Goal: Task Accomplishment & Management: Manage account settings

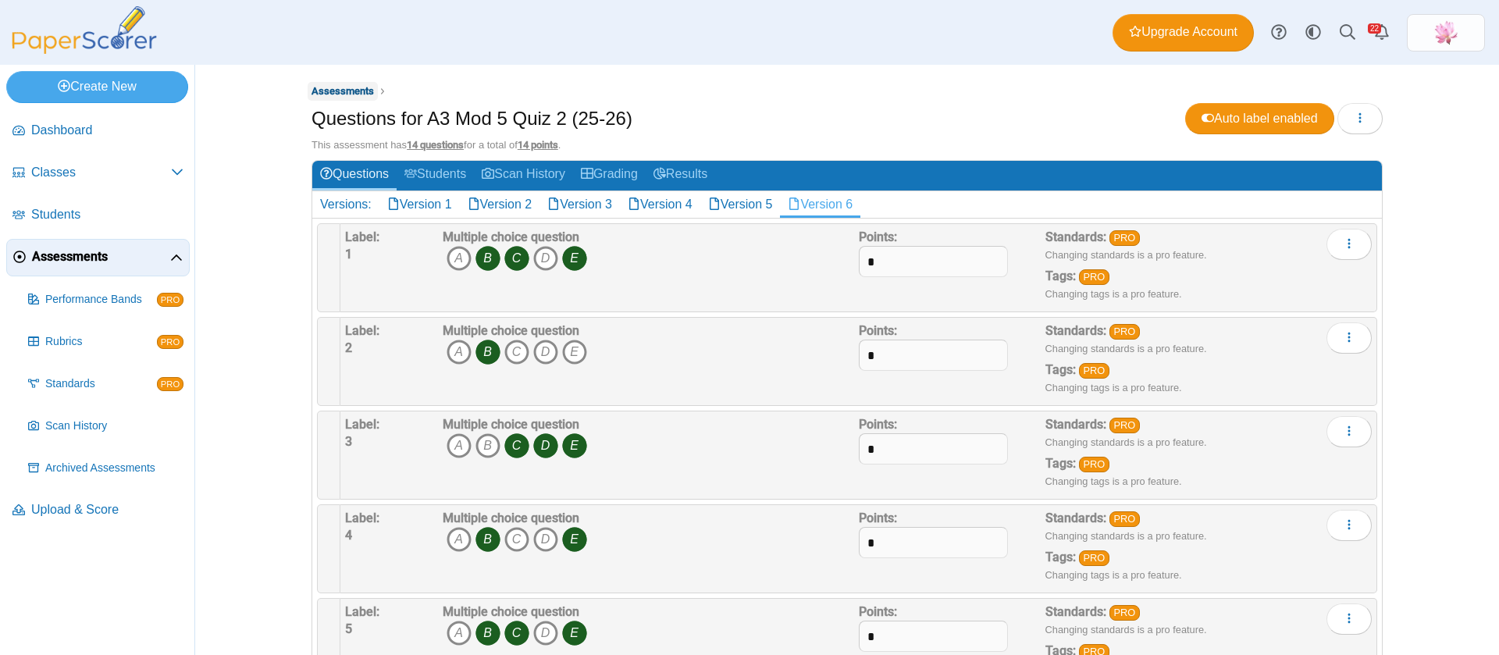
click at [357, 85] on span "Assessments" at bounding box center [342, 91] width 62 height 12
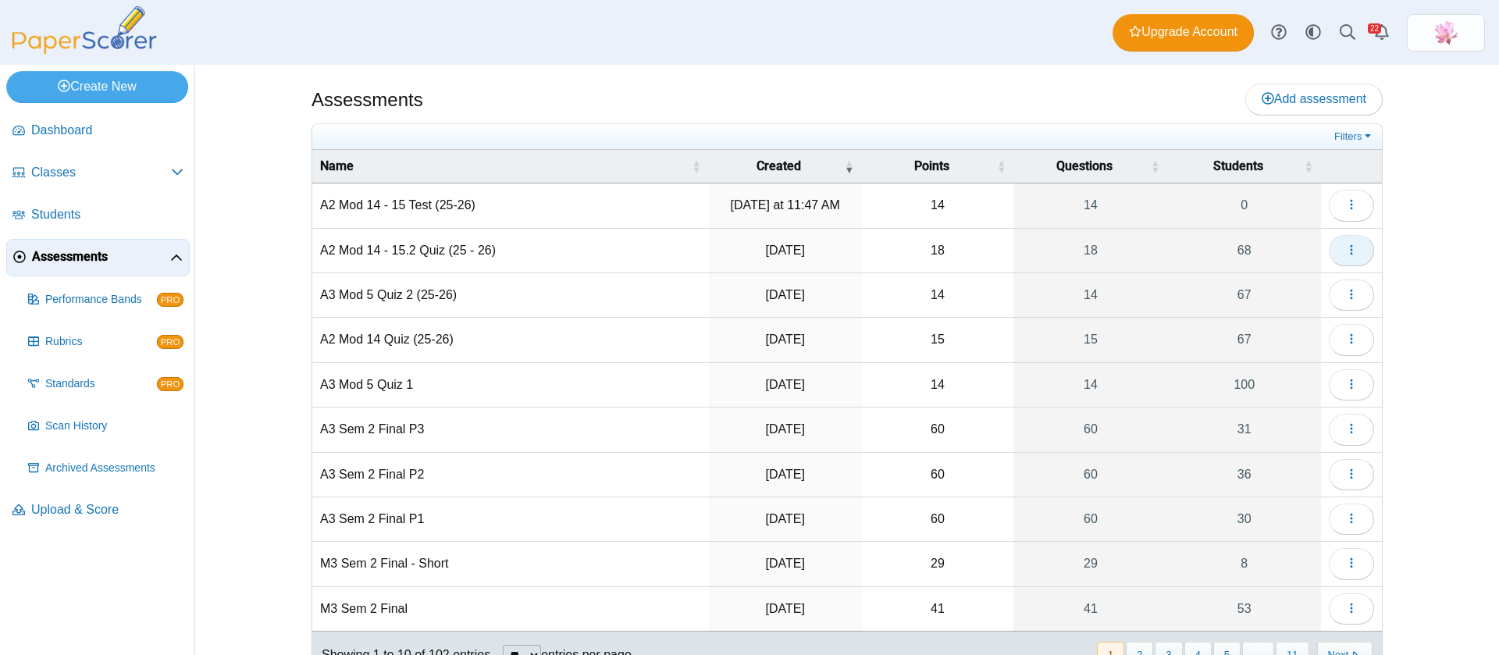
click at [1349, 253] on use "button" at bounding box center [1350, 249] width 2 height 10
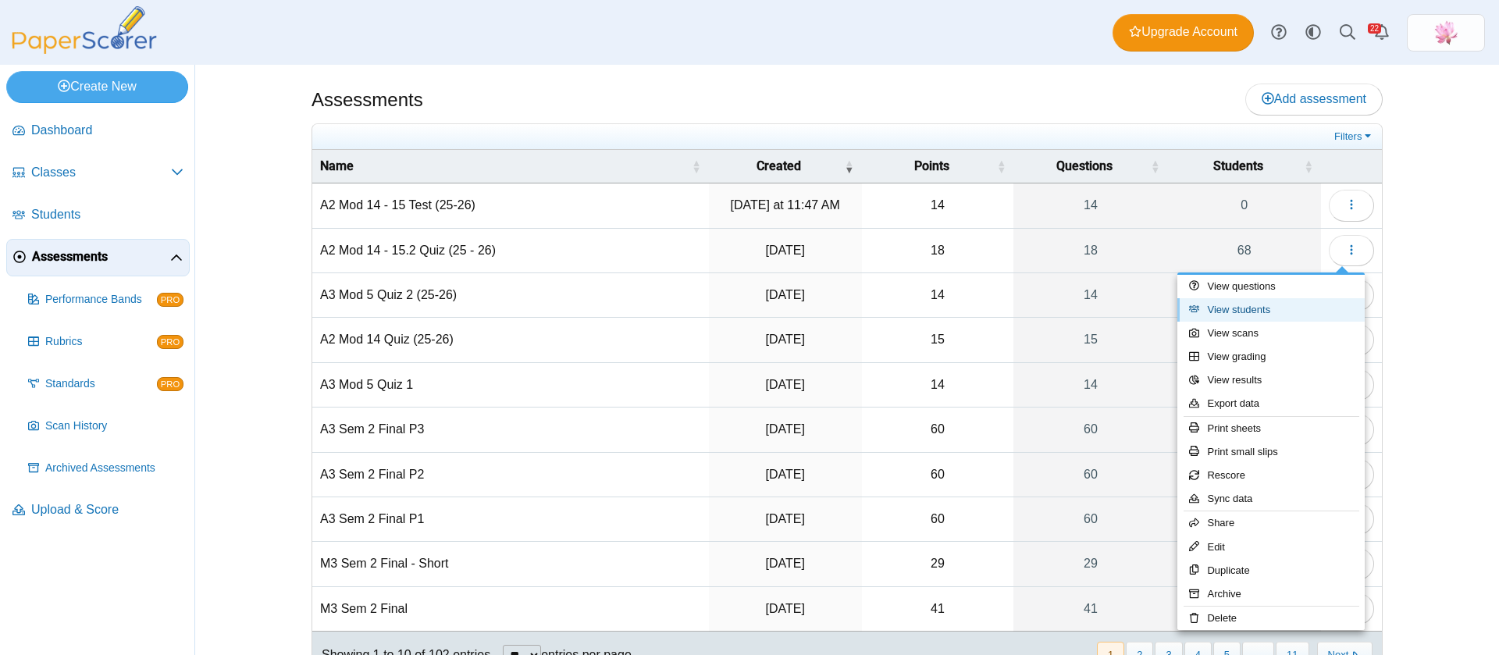
click at [1279, 319] on link "View students" at bounding box center [1270, 309] width 187 height 23
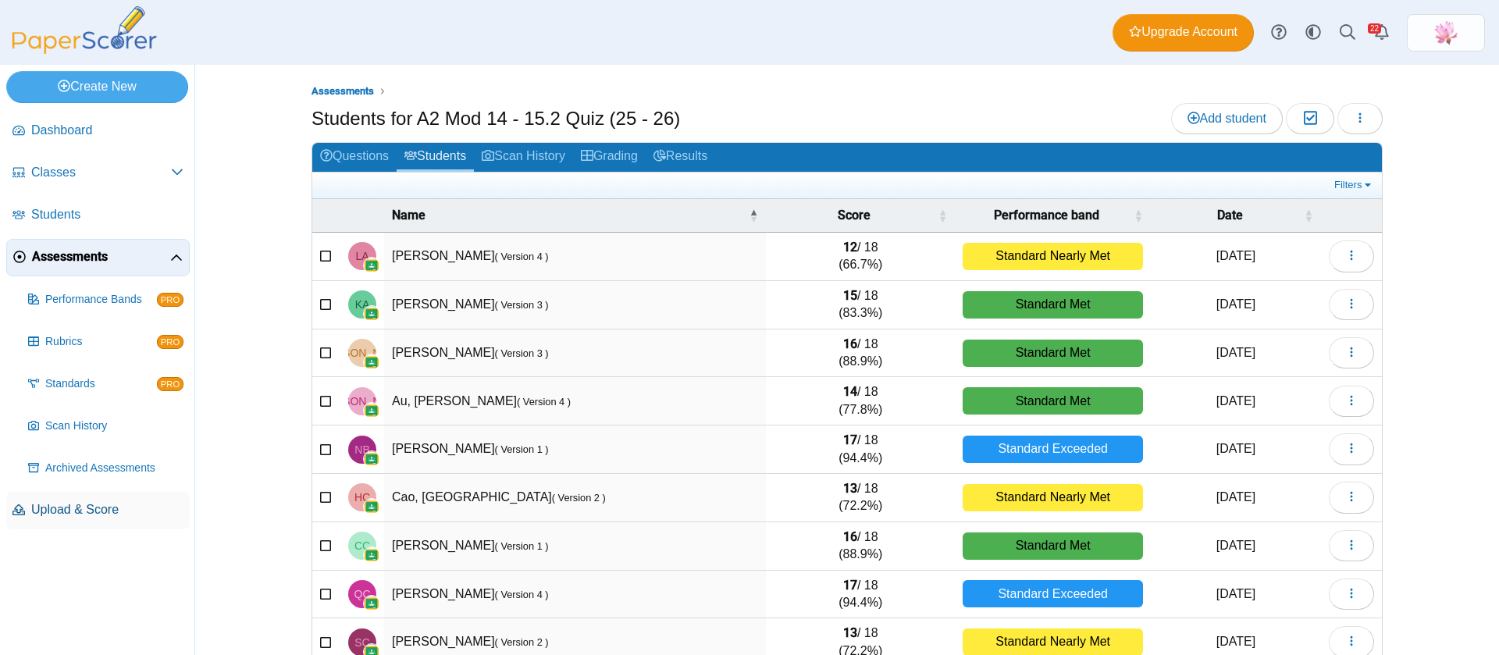
click at [94, 507] on span "Upload & Score" at bounding box center [107, 509] width 152 height 17
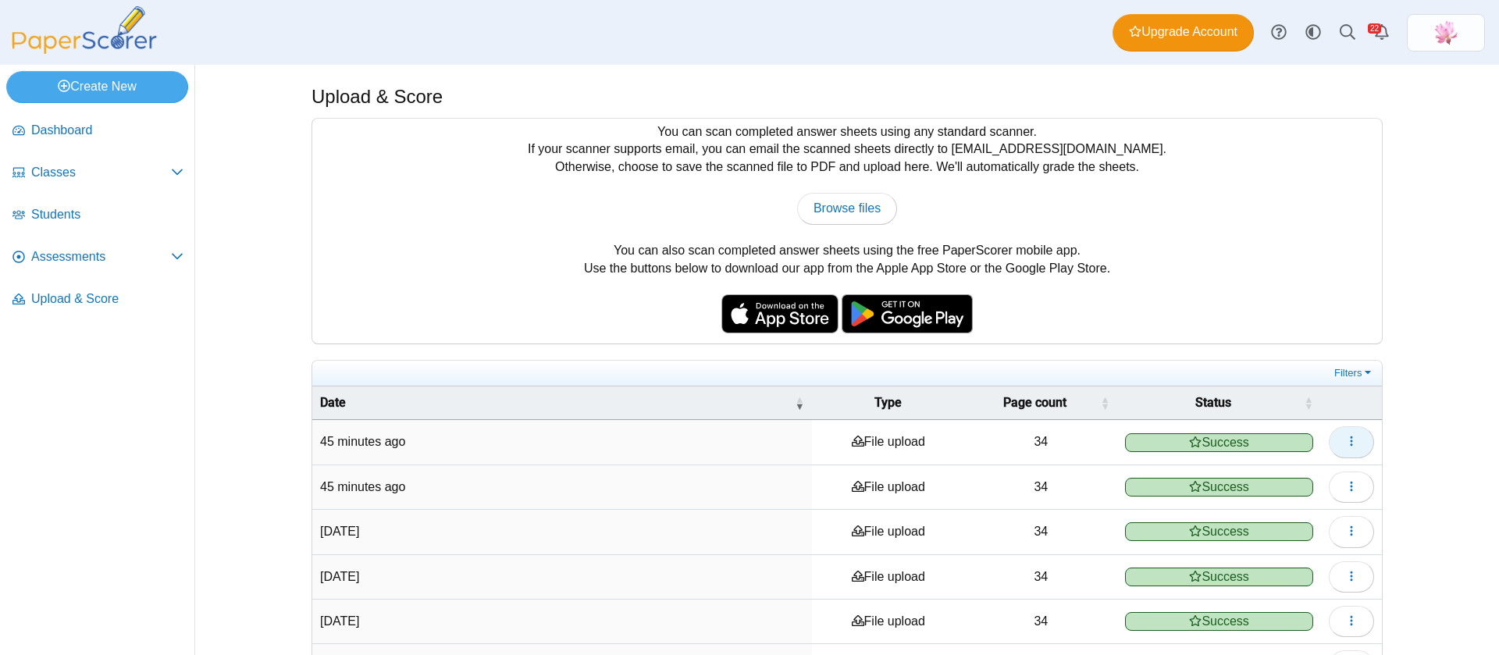
click at [1345, 443] on icon "button" at bounding box center [1351, 441] width 12 height 12
click at [1293, 475] on link "View scanned pages" at bounding box center [1270, 477] width 187 height 23
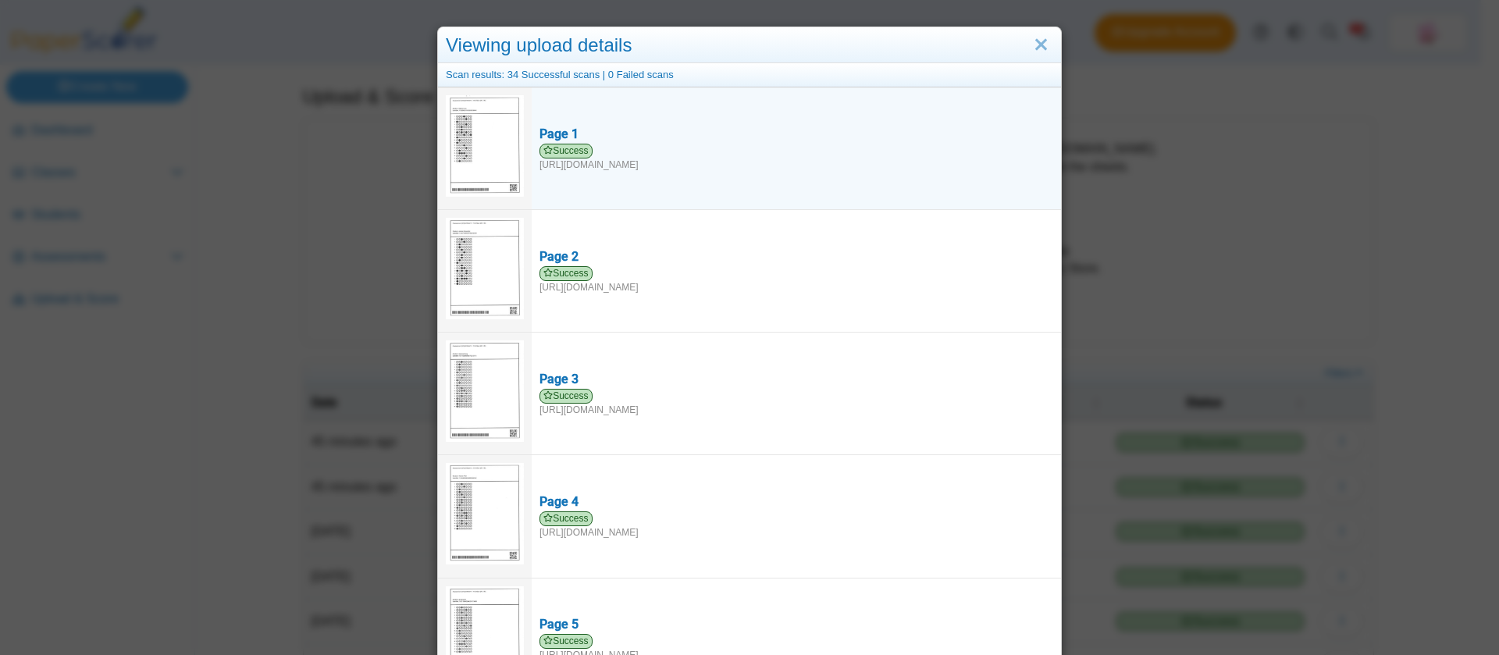
click at [469, 117] on img at bounding box center [485, 145] width 78 height 101
click at [464, 172] on img at bounding box center [485, 145] width 78 height 101
click at [567, 153] on span "Success" at bounding box center [565, 151] width 53 height 15
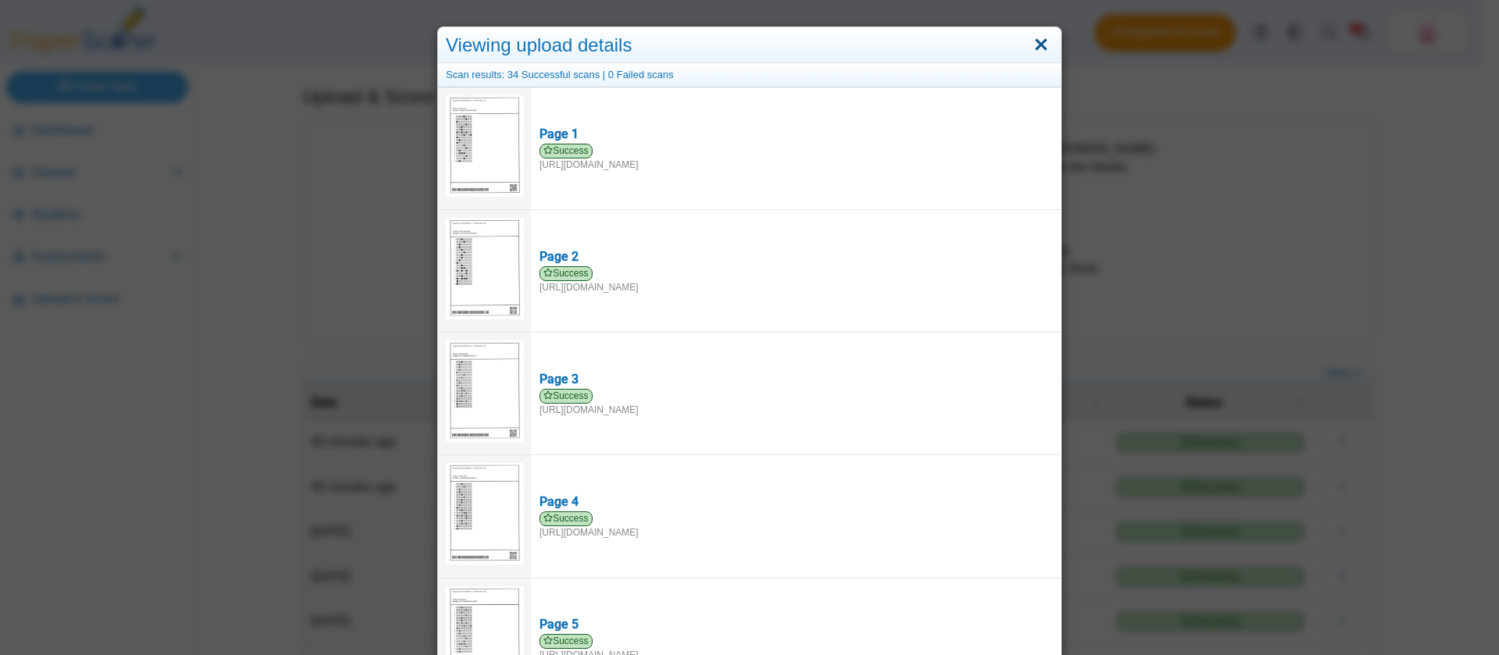
click at [1033, 44] on link "Close" at bounding box center [1041, 45] width 24 height 27
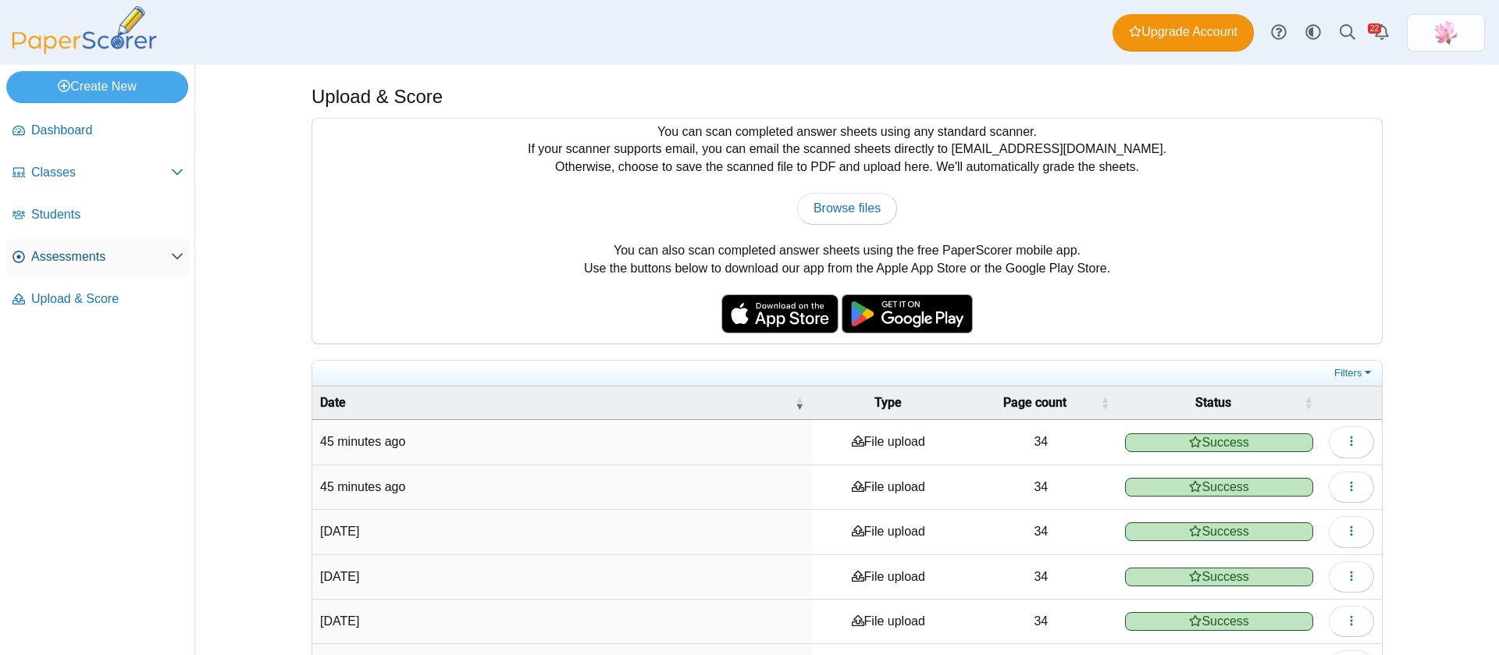
click at [84, 251] on span "Assessments" at bounding box center [101, 256] width 140 height 17
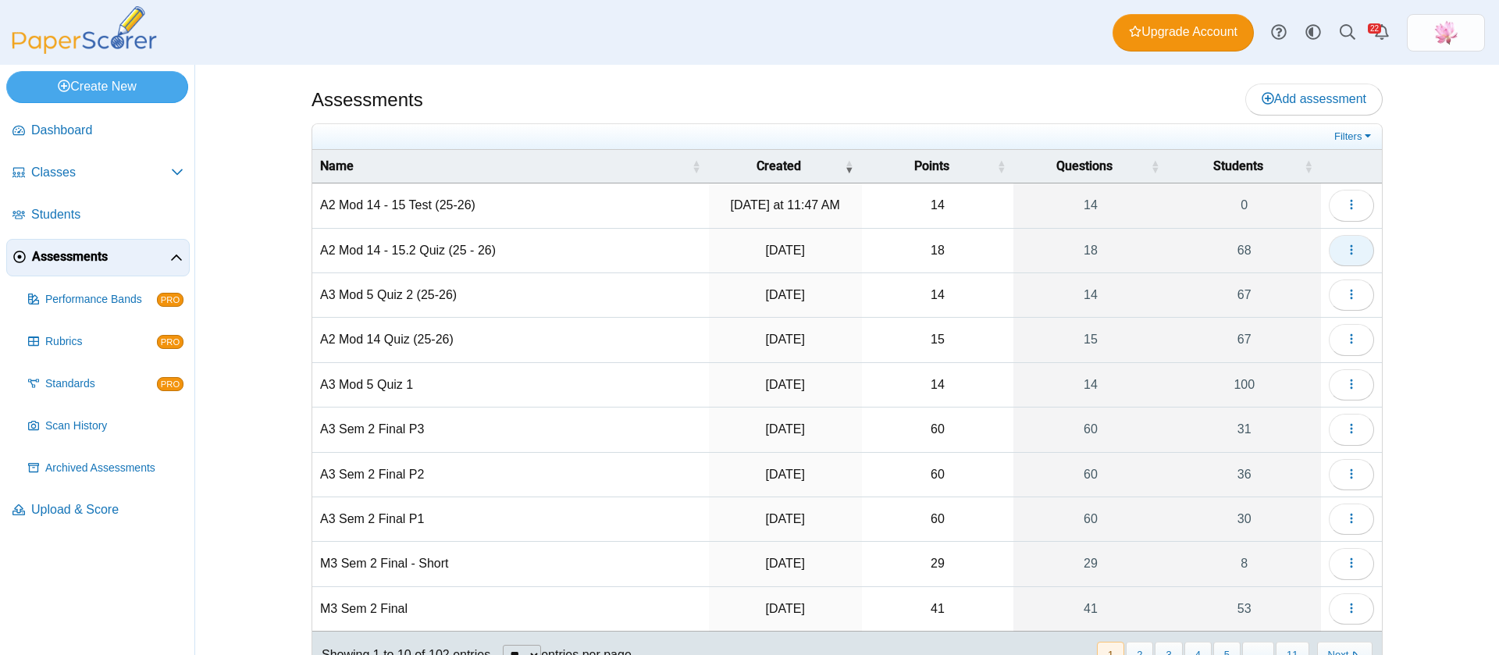
click at [1346, 257] on span "button" at bounding box center [1351, 250] width 12 height 13
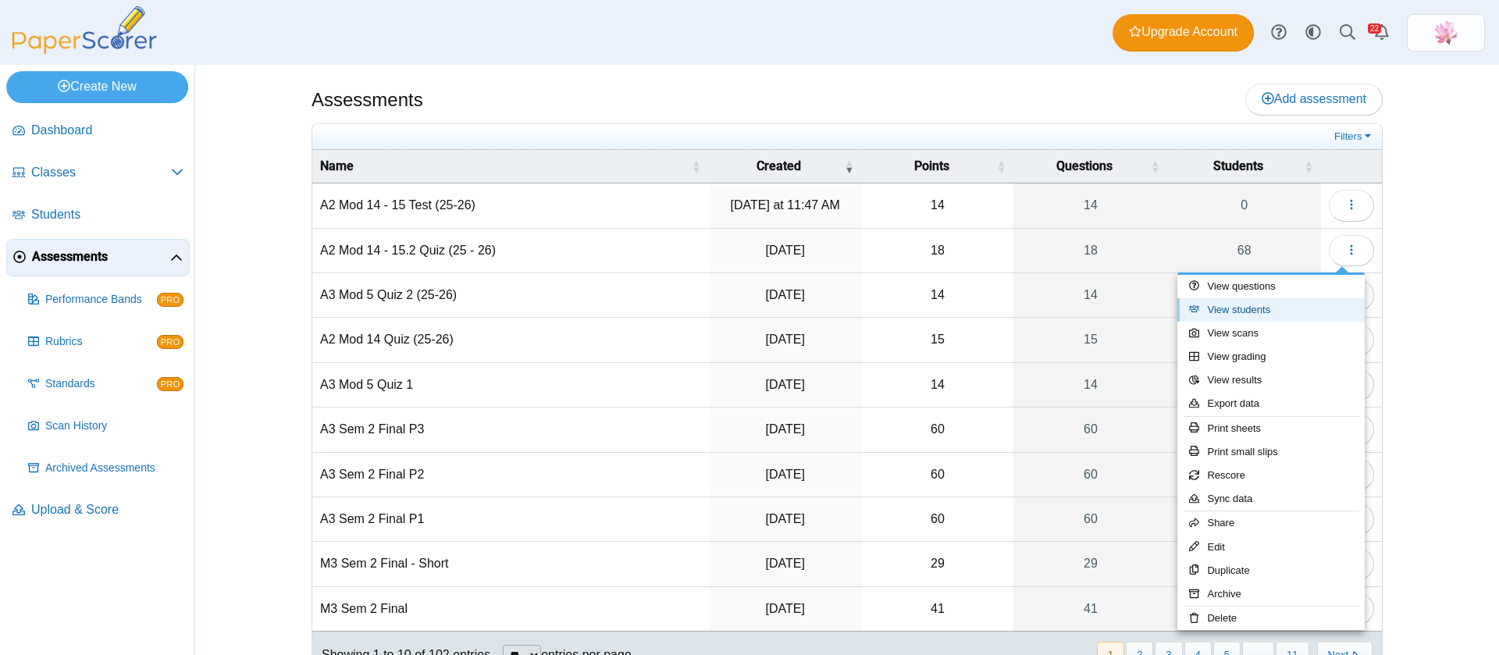
click at [1280, 308] on link "View students" at bounding box center [1270, 309] width 187 height 23
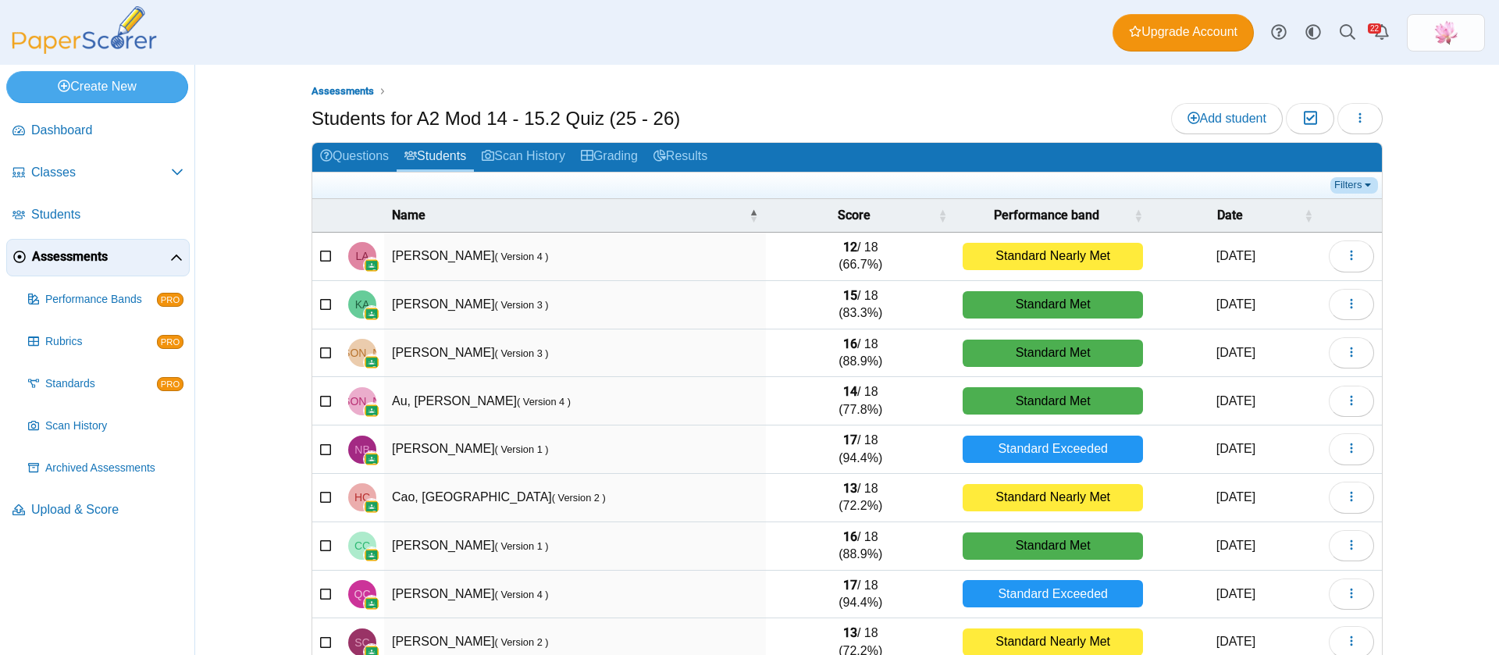
click at [1353, 183] on link "Filters" at bounding box center [1354, 185] width 48 height 16
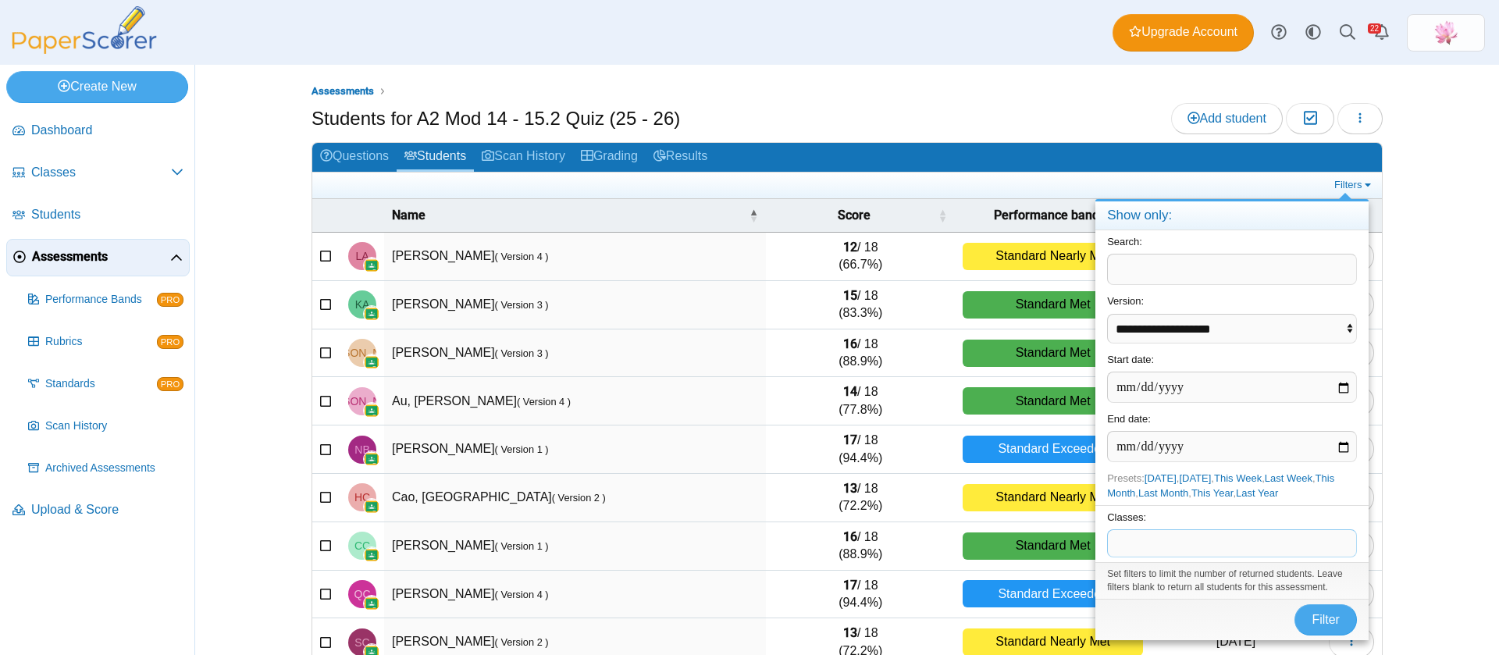
click at [1211, 541] on span at bounding box center [1232, 543] width 248 height 27
click at [1325, 624] on span "Filter" at bounding box center [1325, 619] width 28 height 13
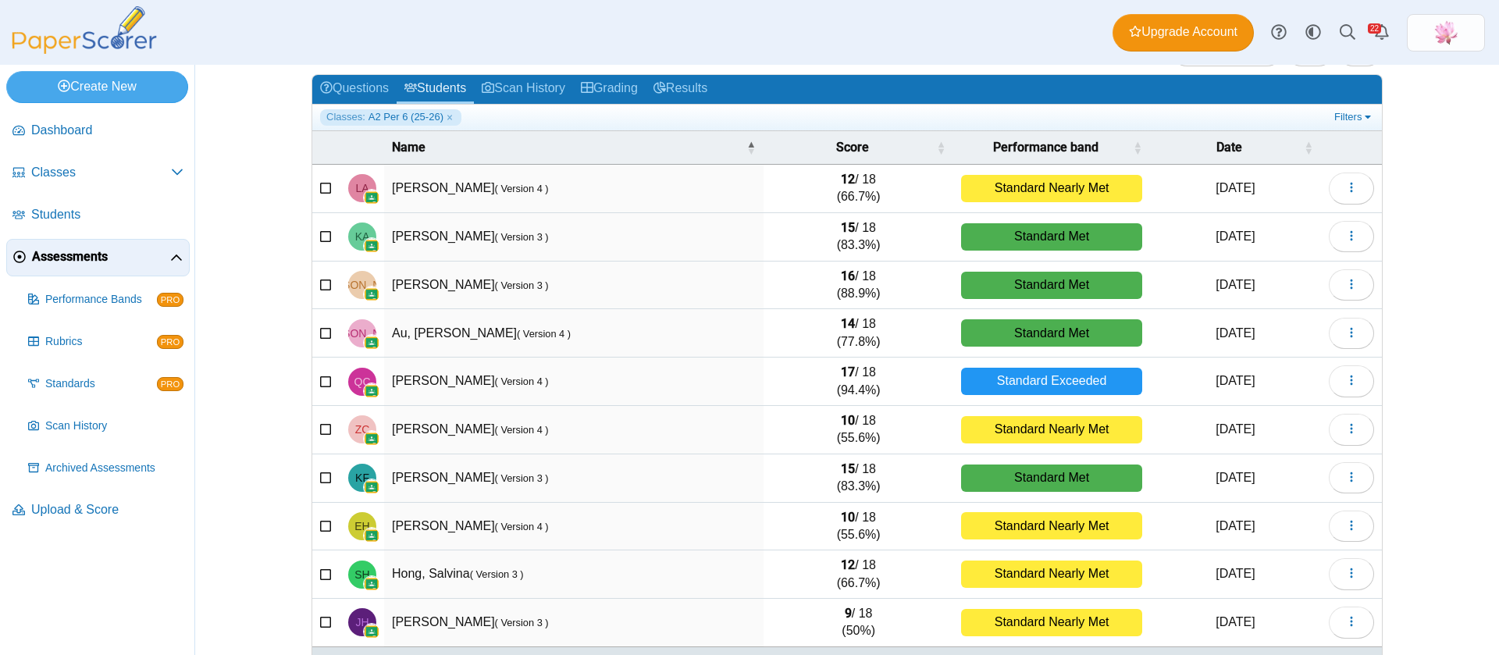
scroll to position [123, 0]
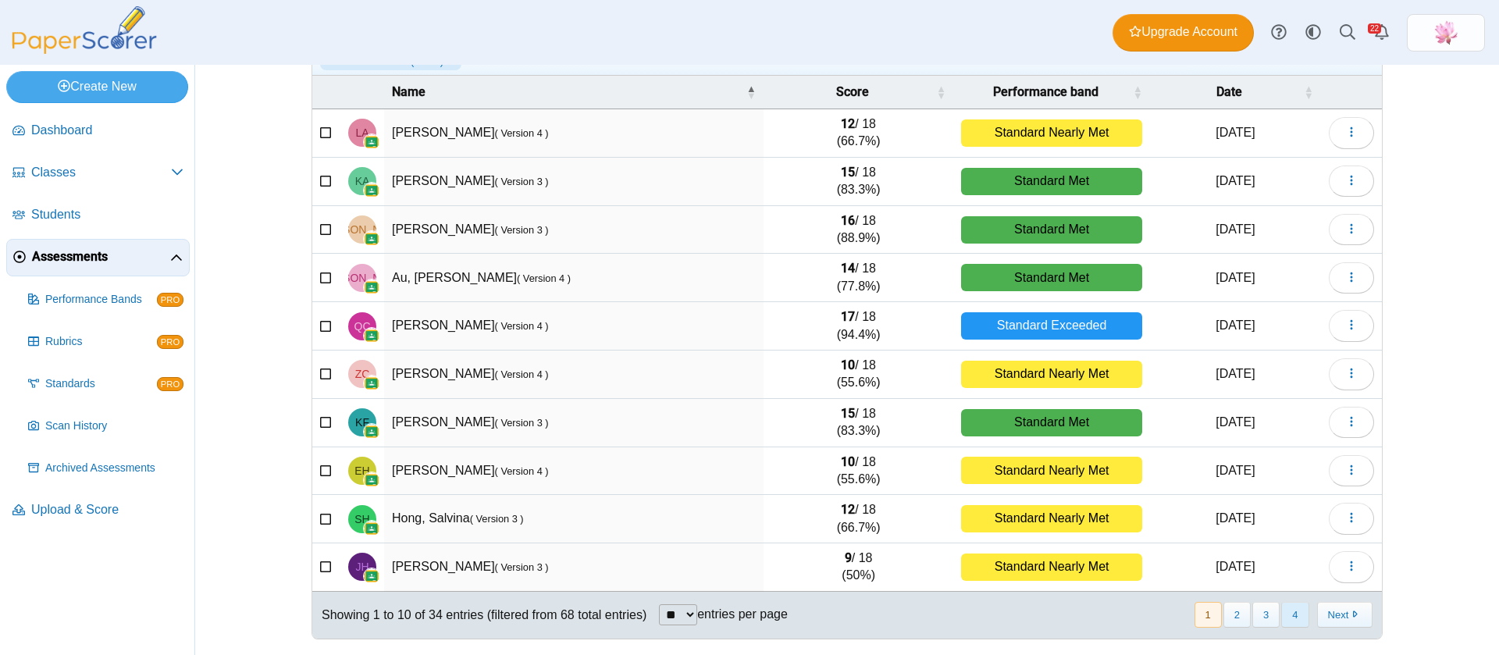
click at [1289, 620] on button "4" at bounding box center [1294, 615] width 27 height 26
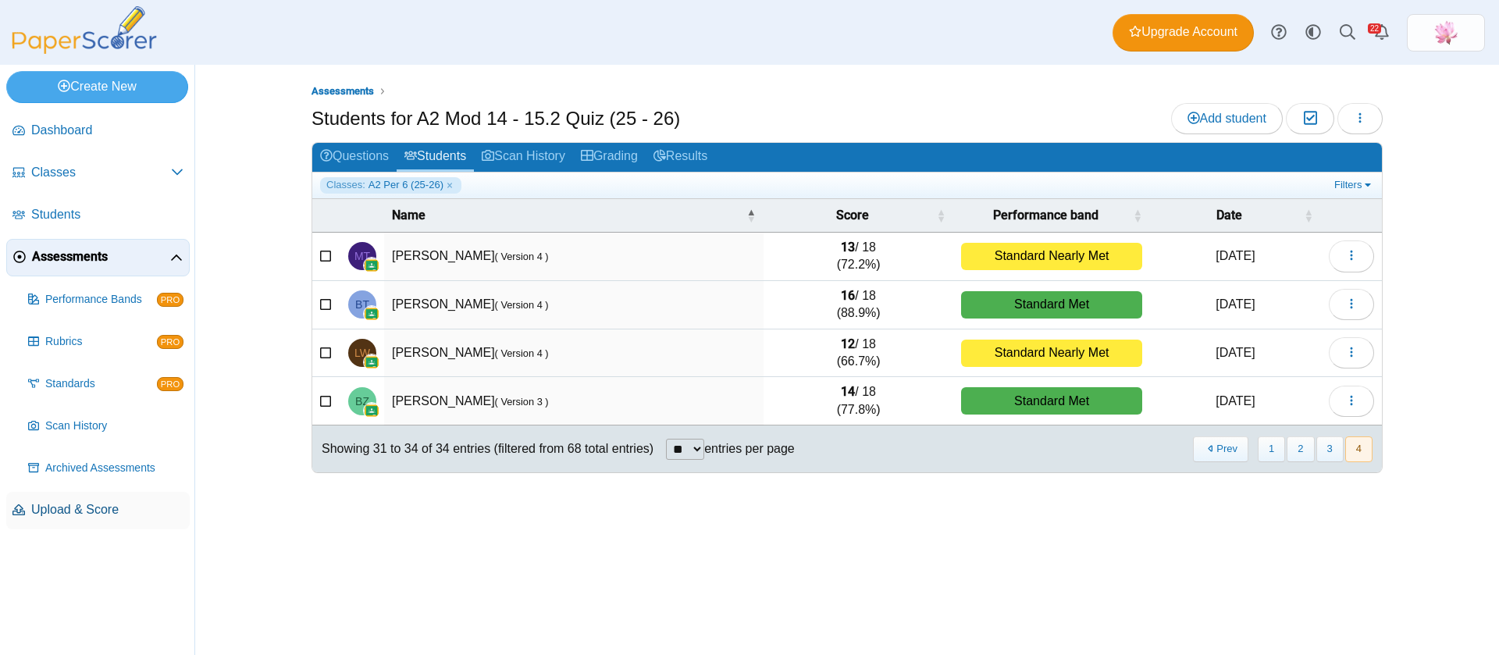
click at [74, 501] on span "Upload & Score" at bounding box center [107, 509] width 152 height 17
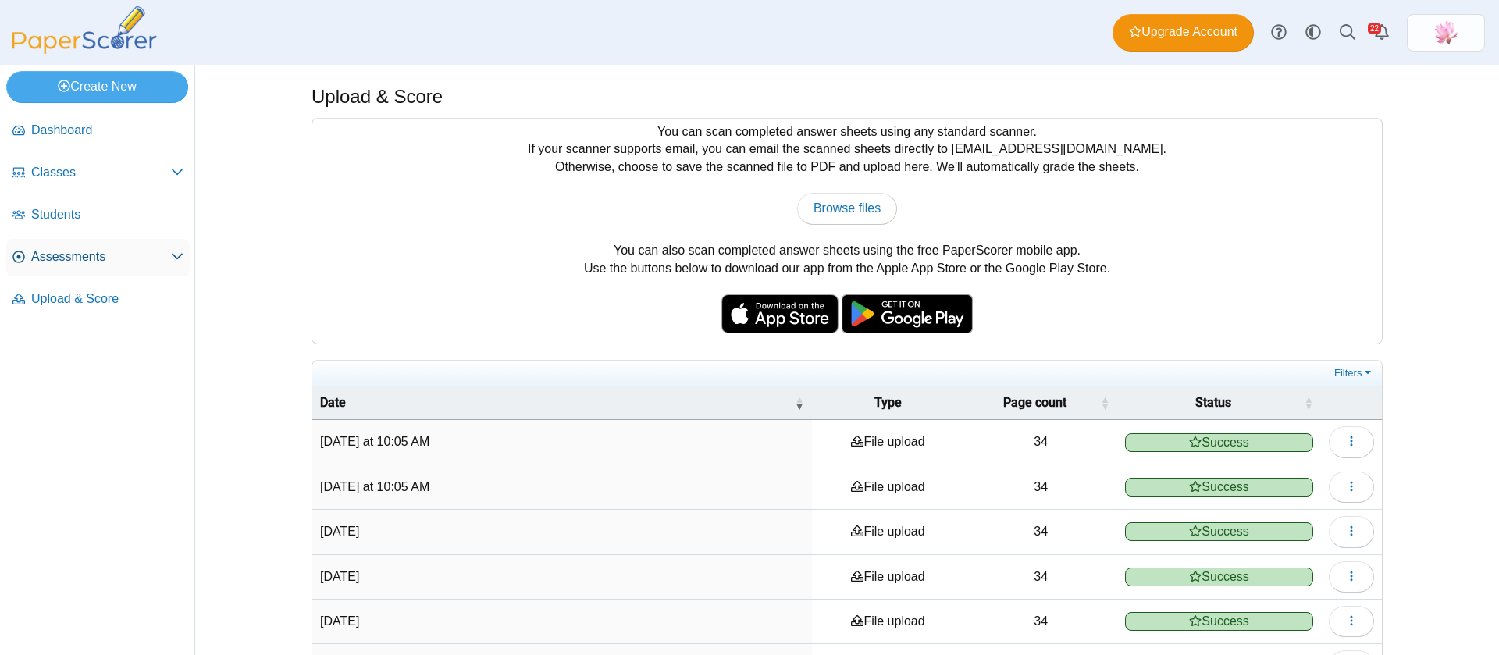
click at [101, 258] on span "Assessments" at bounding box center [101, 256] width 140 height 17
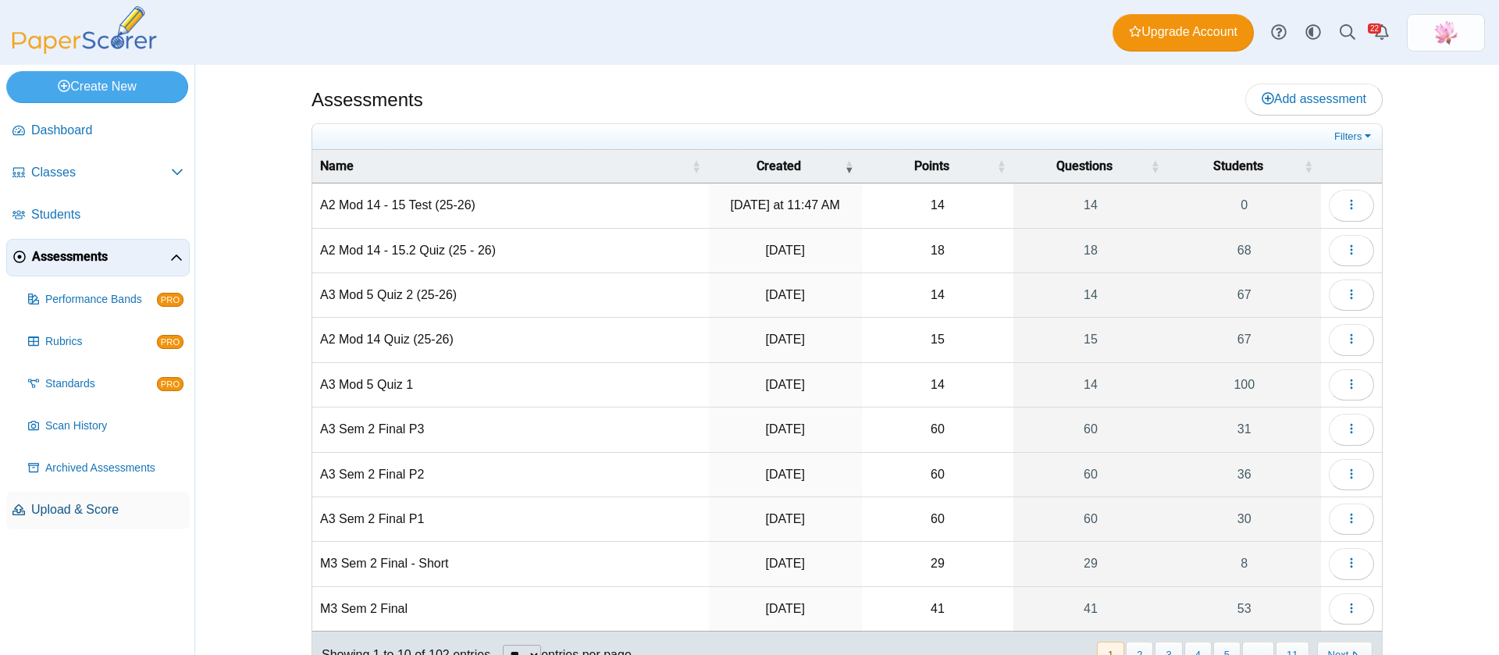
click at [96, 509] on span "Upload & Score" at bounding box center [107, 509] width 152 height 17
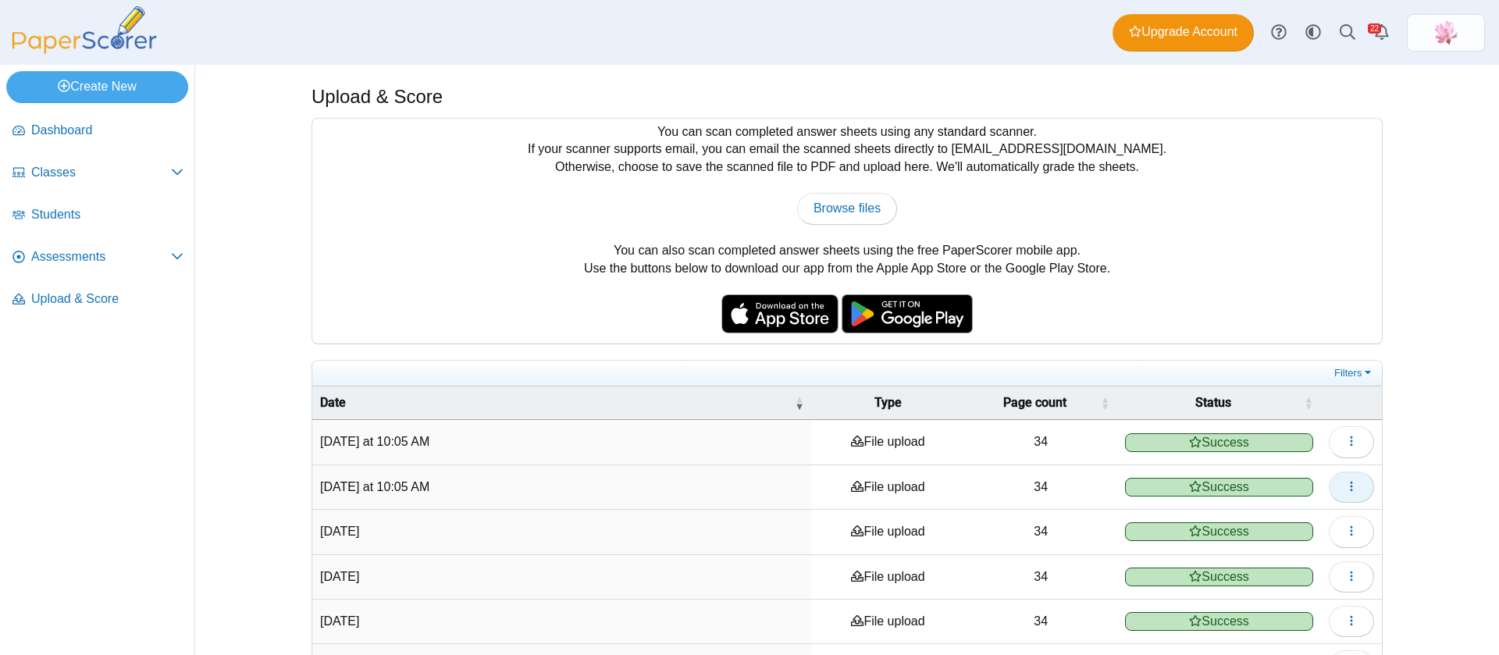
click at [1345, 492] on icon "button" at bounding box center [1351, 486] width 12 height 13
click at [1264, 522] on link "View scanned pages" at bounding box center [1270, 522] width 187 height 23
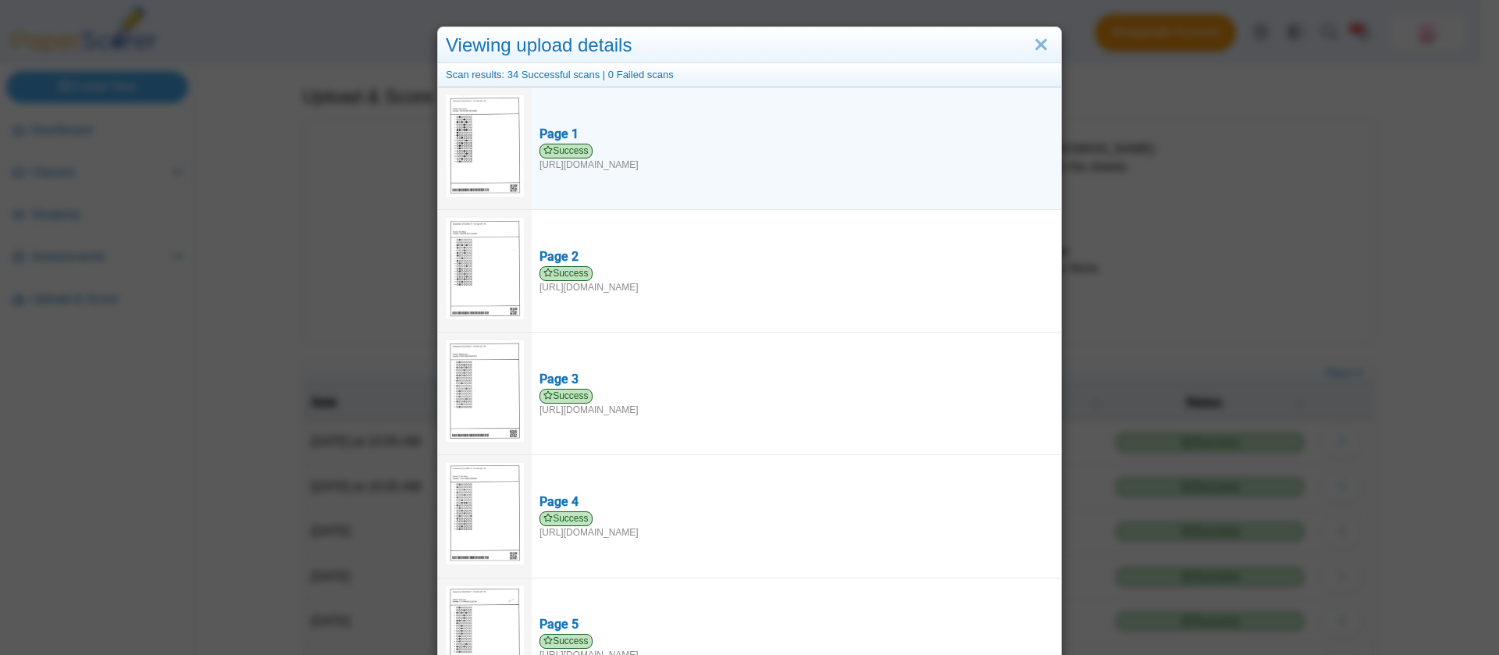
click at [448, 144] on img at bounding box center [485, 145] width 78 height 101
click at [562, 156] on span "Success" at bounding box center [565, 151] width 53 height 15
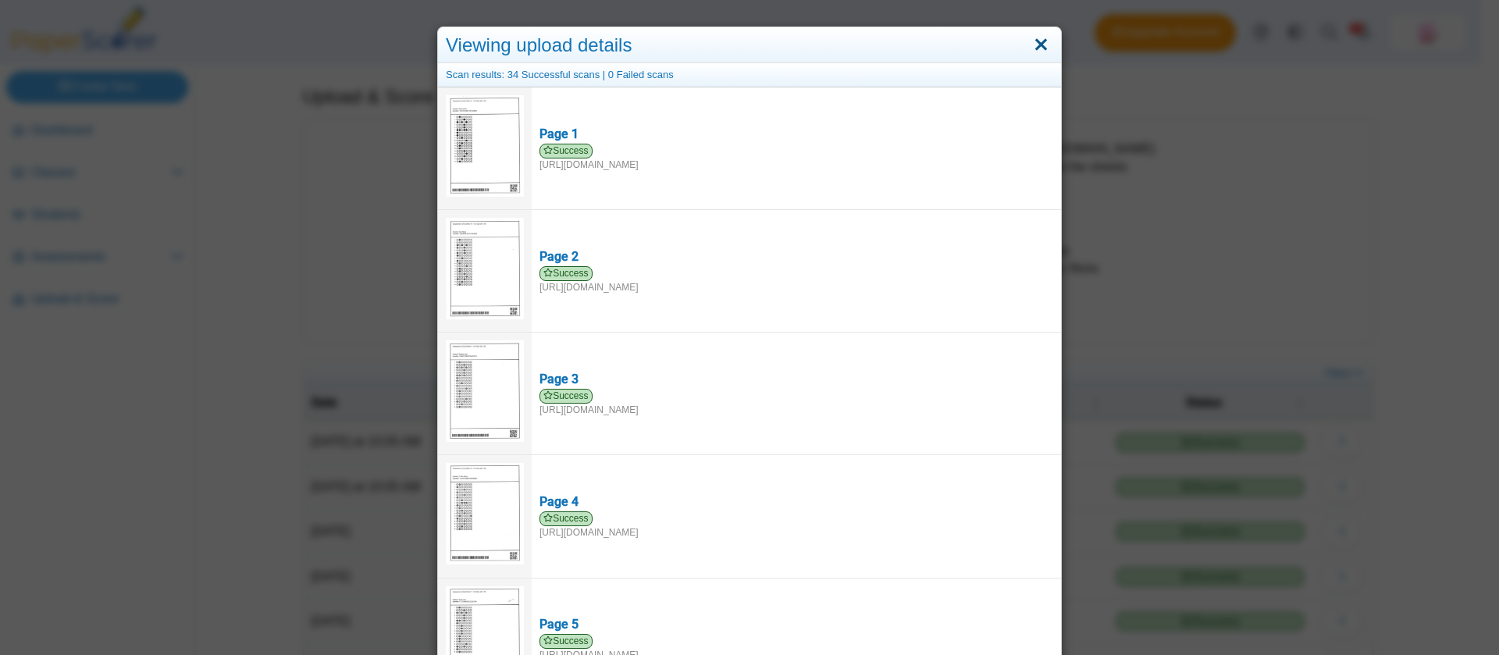
click at [1032, 48] on link "Close" at bounding box center [1041, 45] width 24 height 27
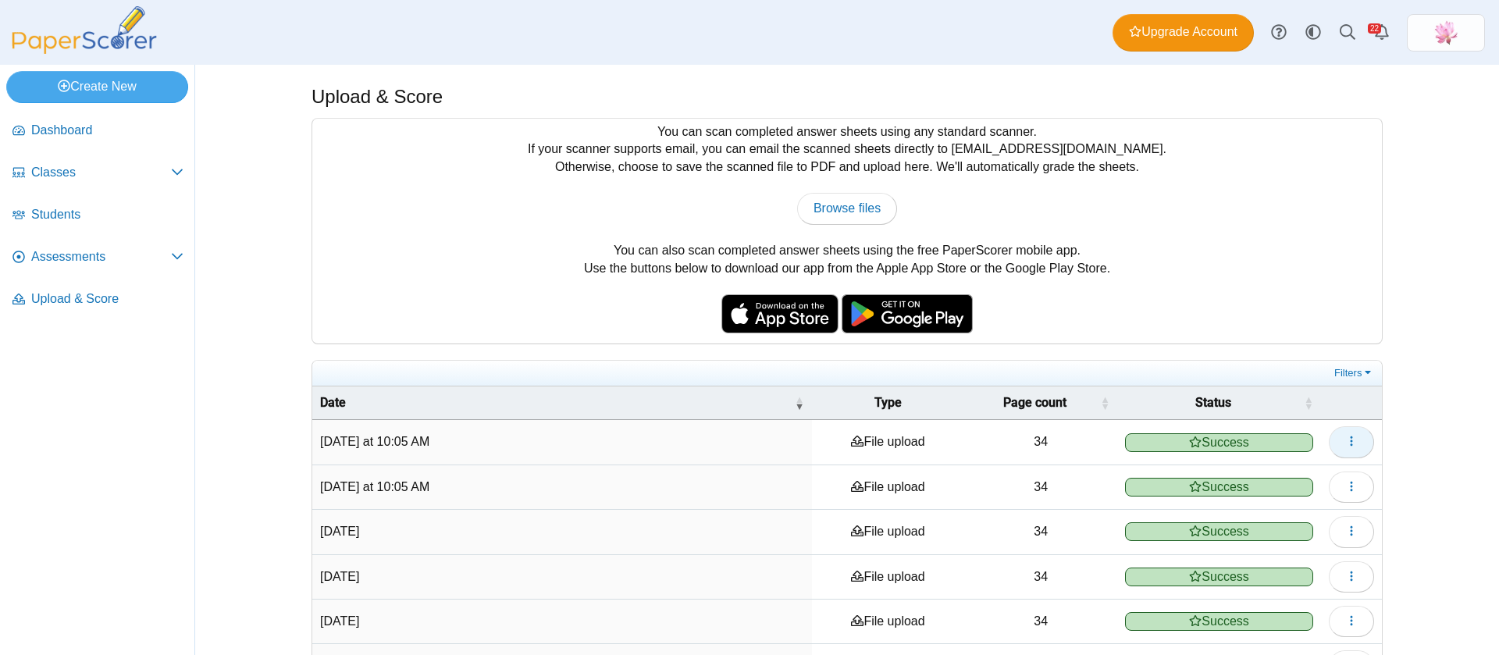
click at [1350, 440] on button "button" at bounding box center [1350, 441] width 45 height 31
click at [1247, 481] on link "View scanned pages" at bounding box center [1270, 477] width 187 height 23
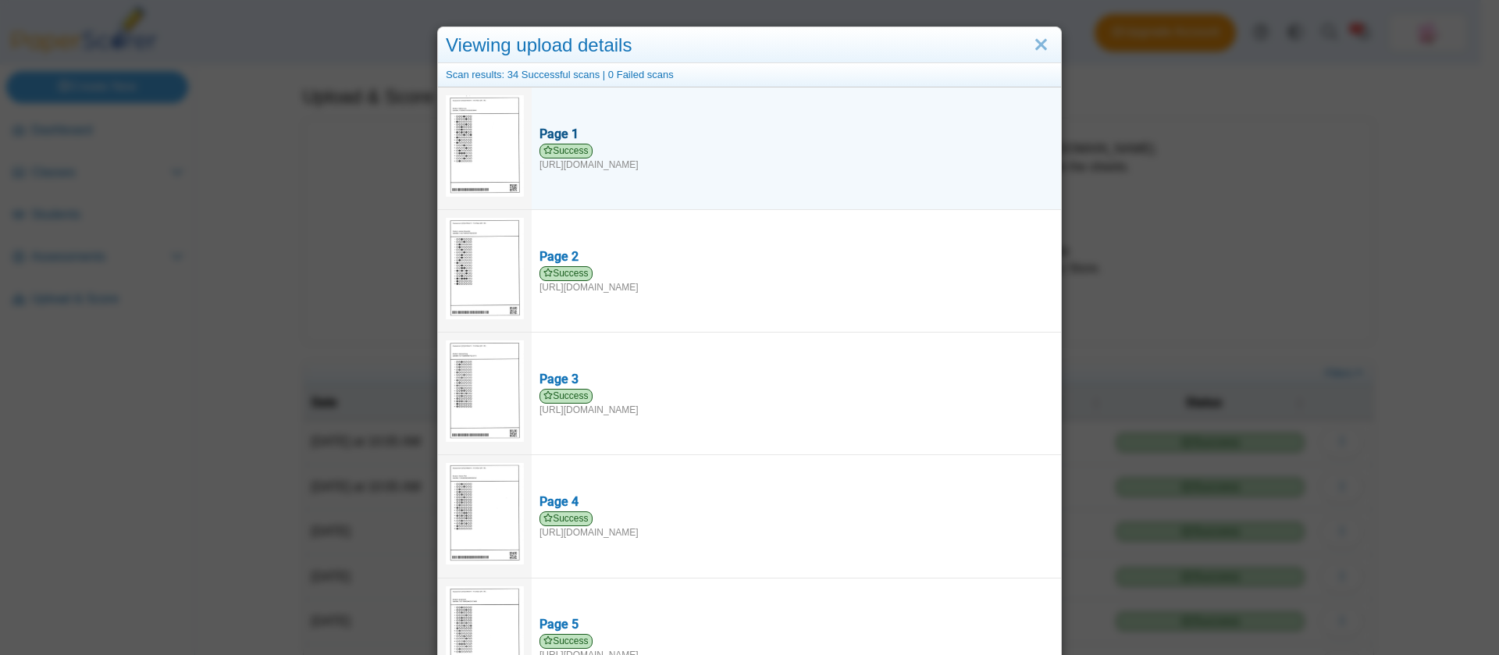
click at [556, 144] on span "Success" at bounding box center [565, 151] width 53 height 15
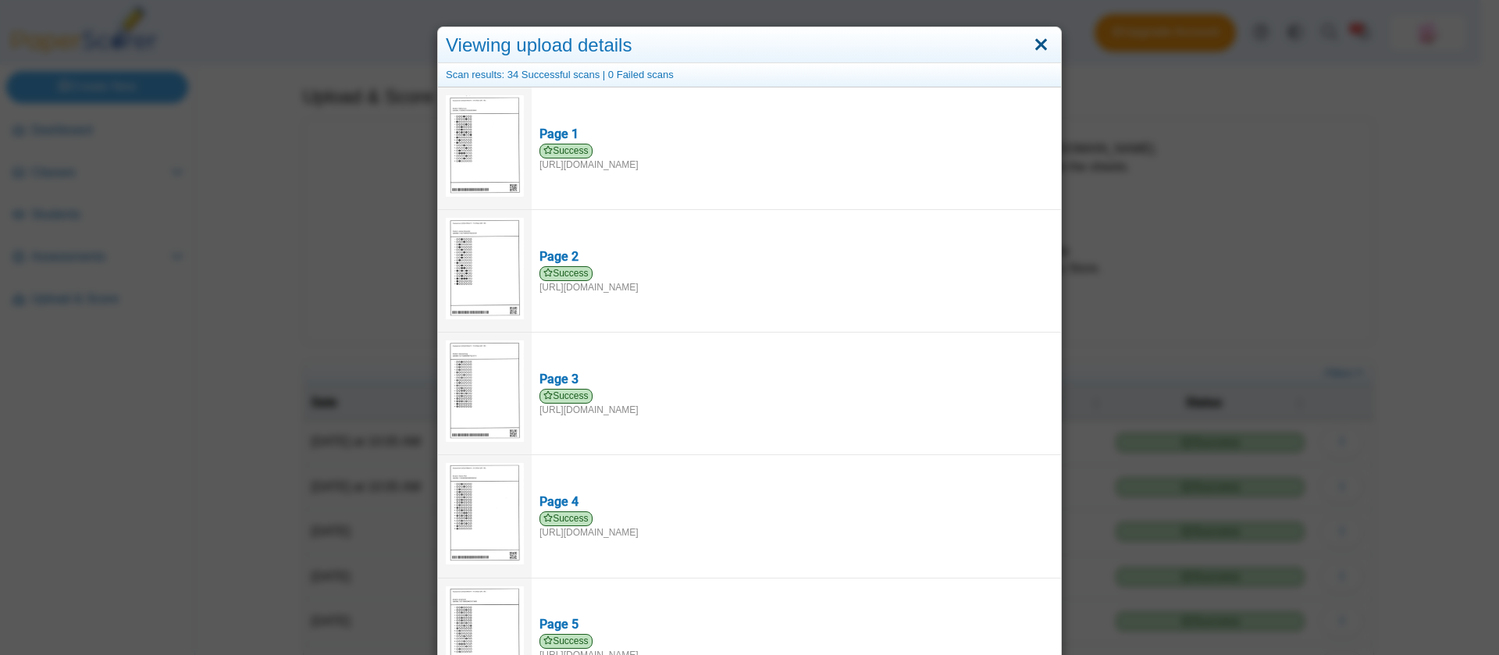
click at [1033, 42] on link "Close" at bounding box center [1041, 45] width 24 height 27
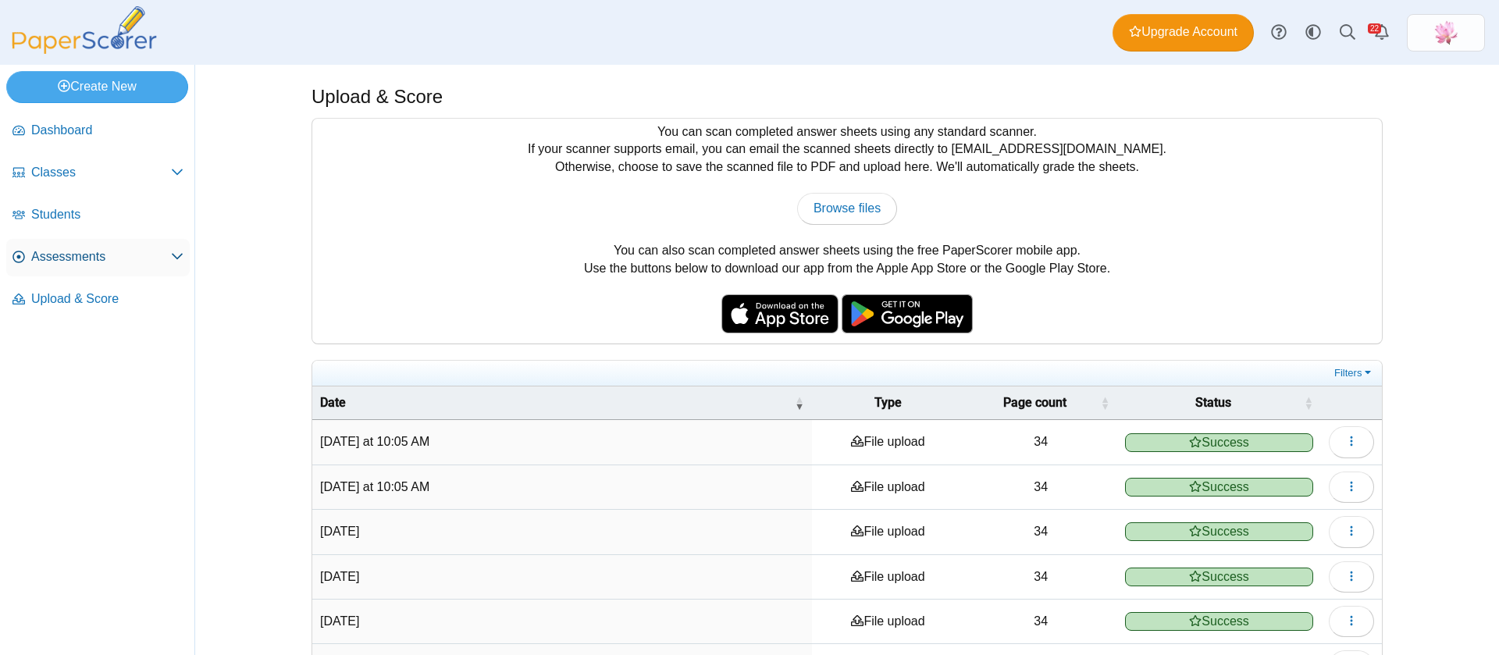
click at [89, 263] on span "Assessments" at bounding box center [101, 256] width 140 height 17
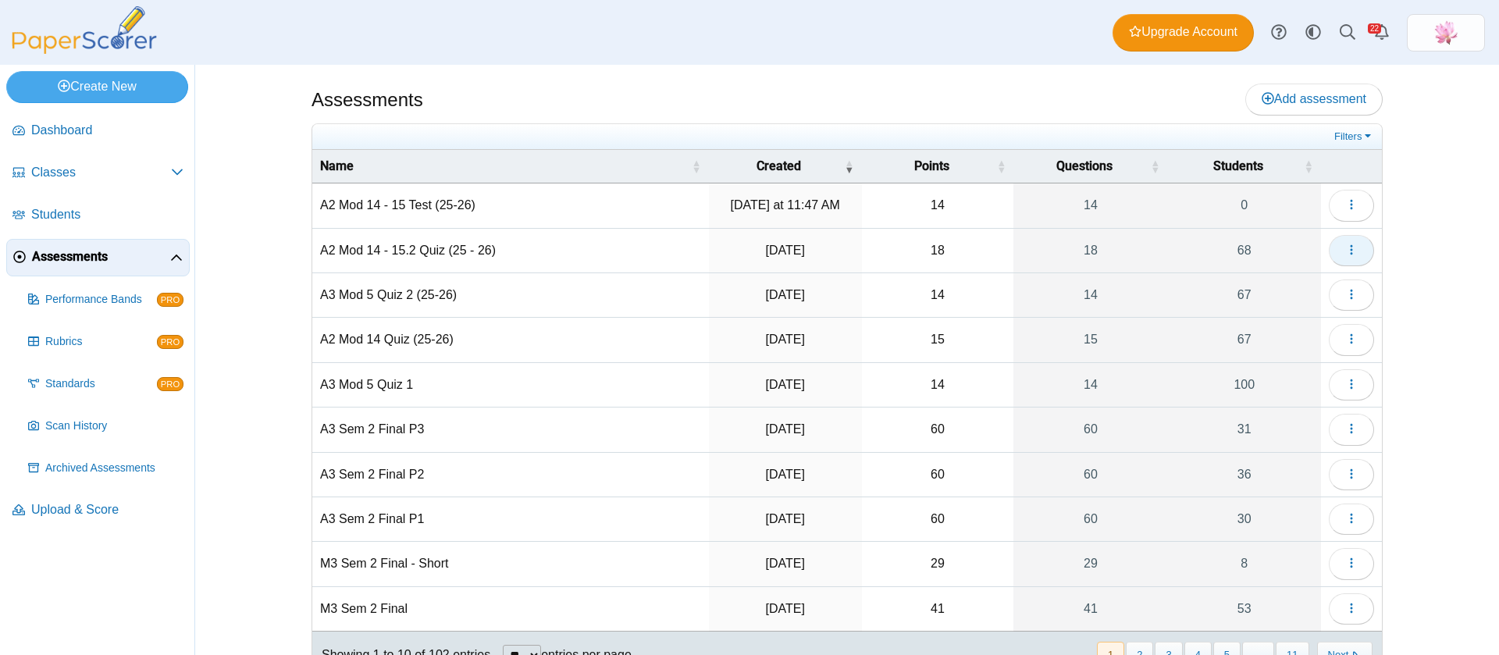
click at [1350, 246] on button "button" at bounding box center [1350, 250] width 45 height 31
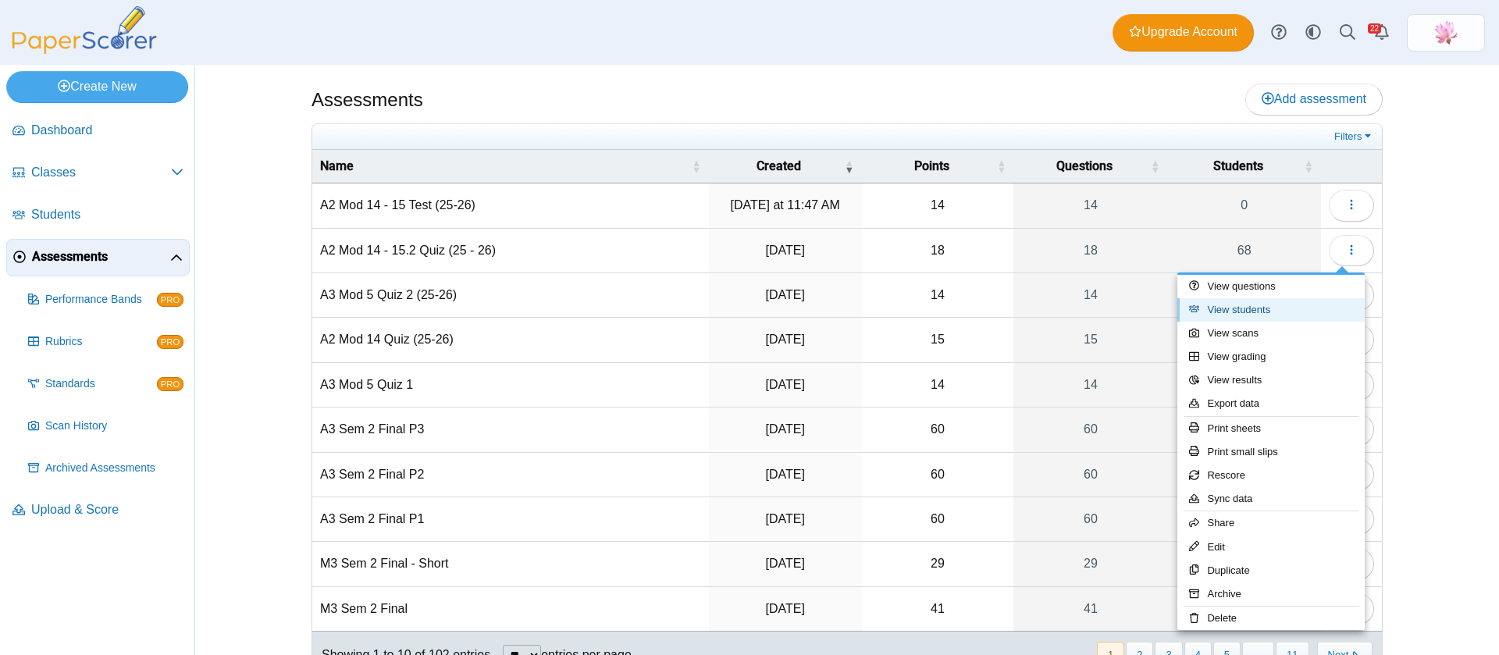
click at [1275, 304] on link "View students" at bounding box center [1270, 309] width 187 height 23
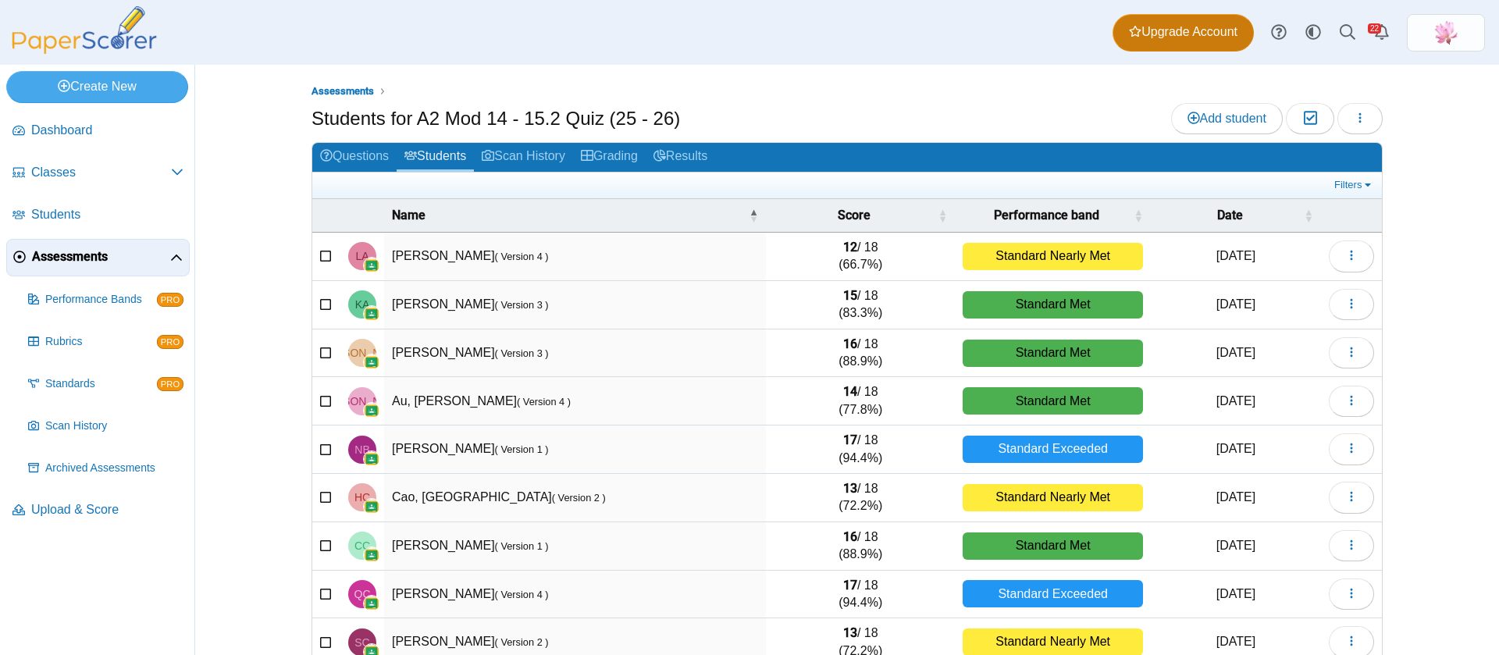
click at [1211, 34] on span "Upgrade Account" at bounding box center [1183, 31] width 108 height 17
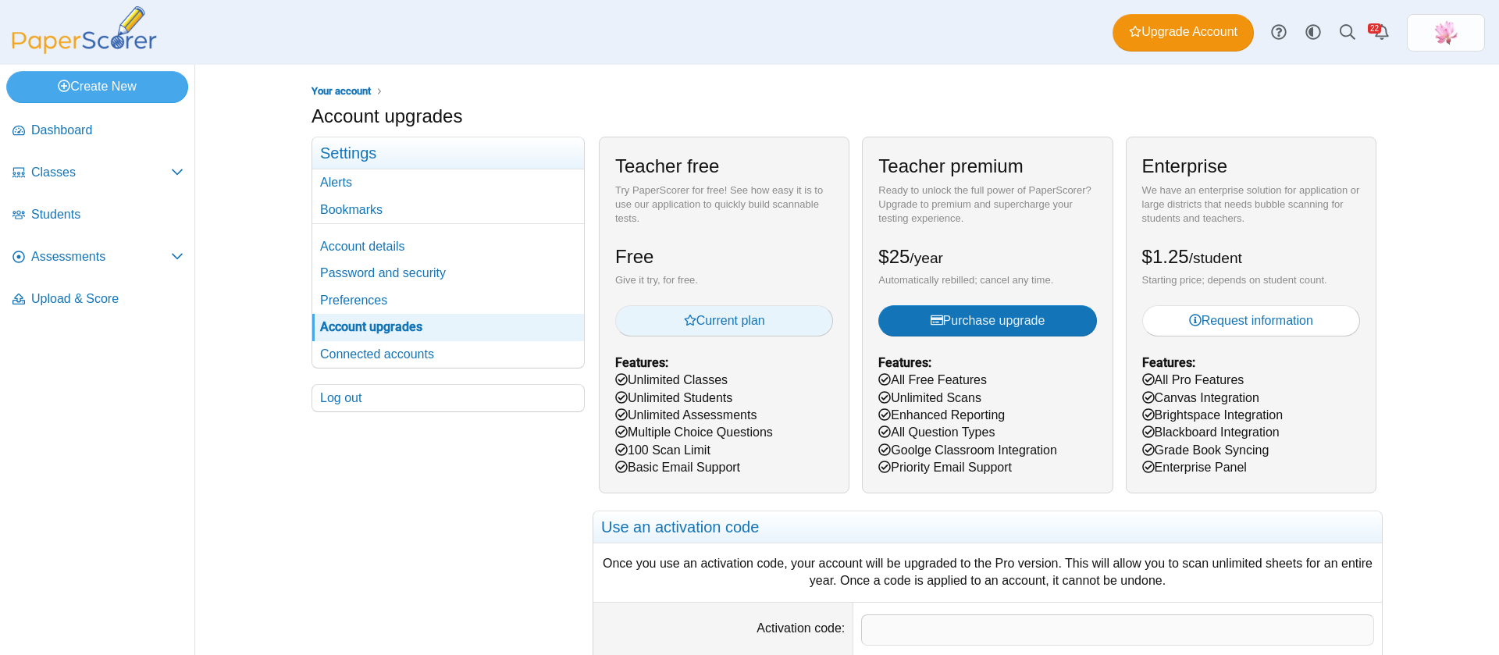
click at [727, 327] on span "Current plan" at bounding box center [724, 320] width 81 height 13
click at [677, 169] on h2 "Teacher free" at bounding box center [667, 166] width 104 height 27
click at [1378, 37] on icon "Alerts" at bounding box center [1382, 32] width 16 height 16
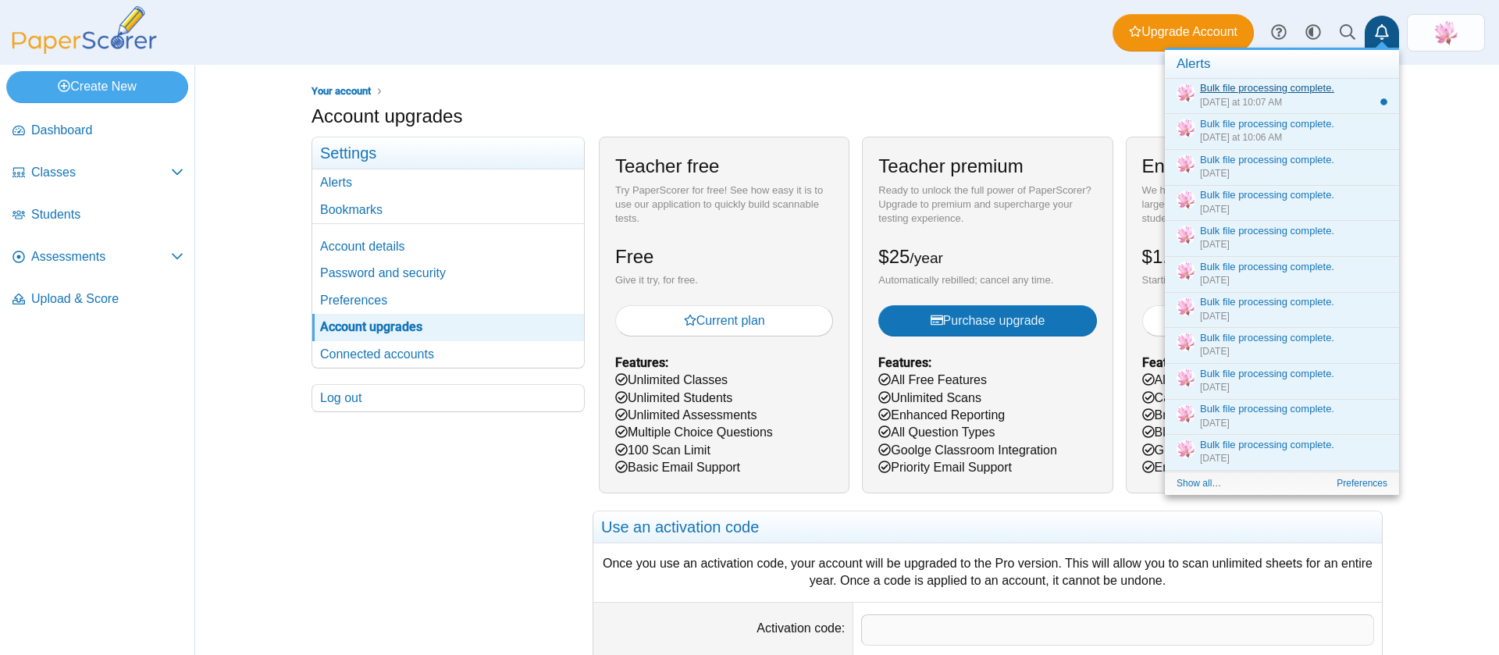
click at [1268, 92] on link "Bulk file processing complete." at bounding box center [1267, 88] width 134 height 12
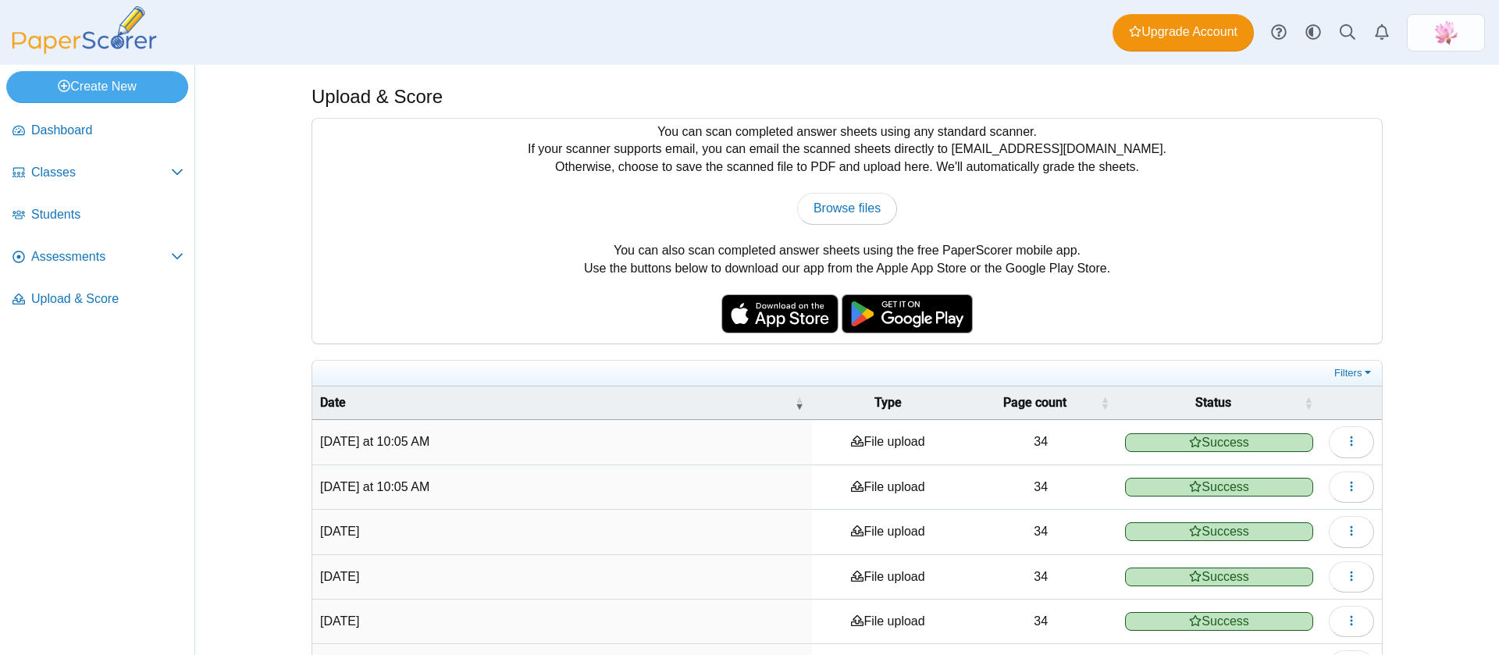
click at [114, 37] on img at bounding box center [84, 30] width 156 height 48
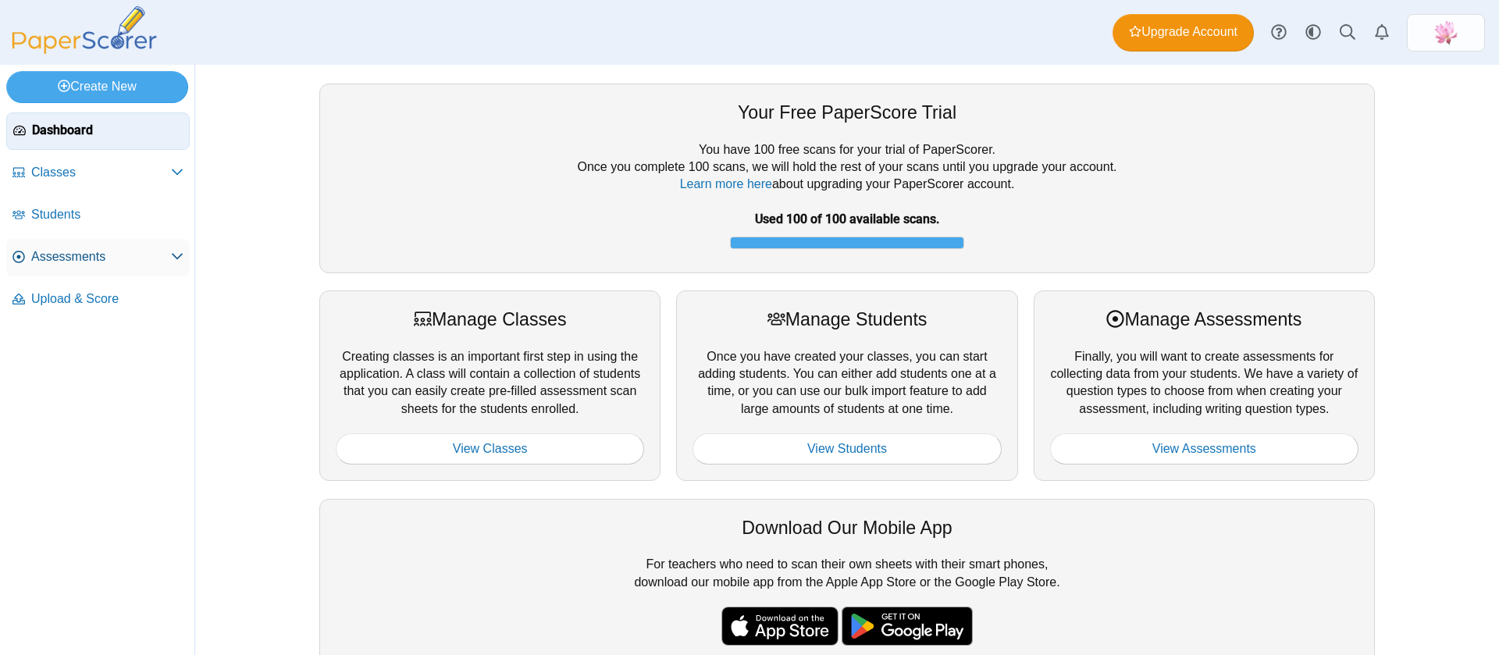
click at [79, 250] on span "Assessments" at bounding box center [101, 256] width 140 height 17
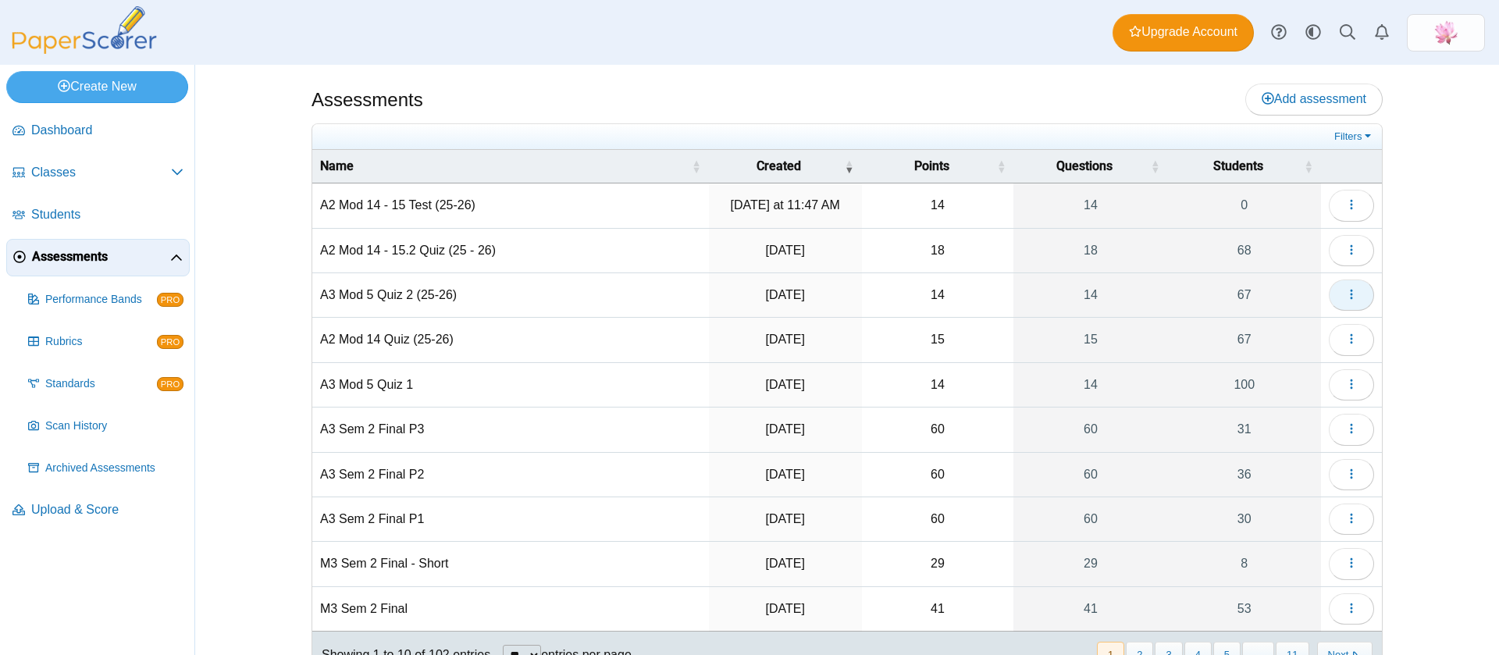
click at [1345, 301] on span "button" at bounding box center [1351, 294] width 12 height 13
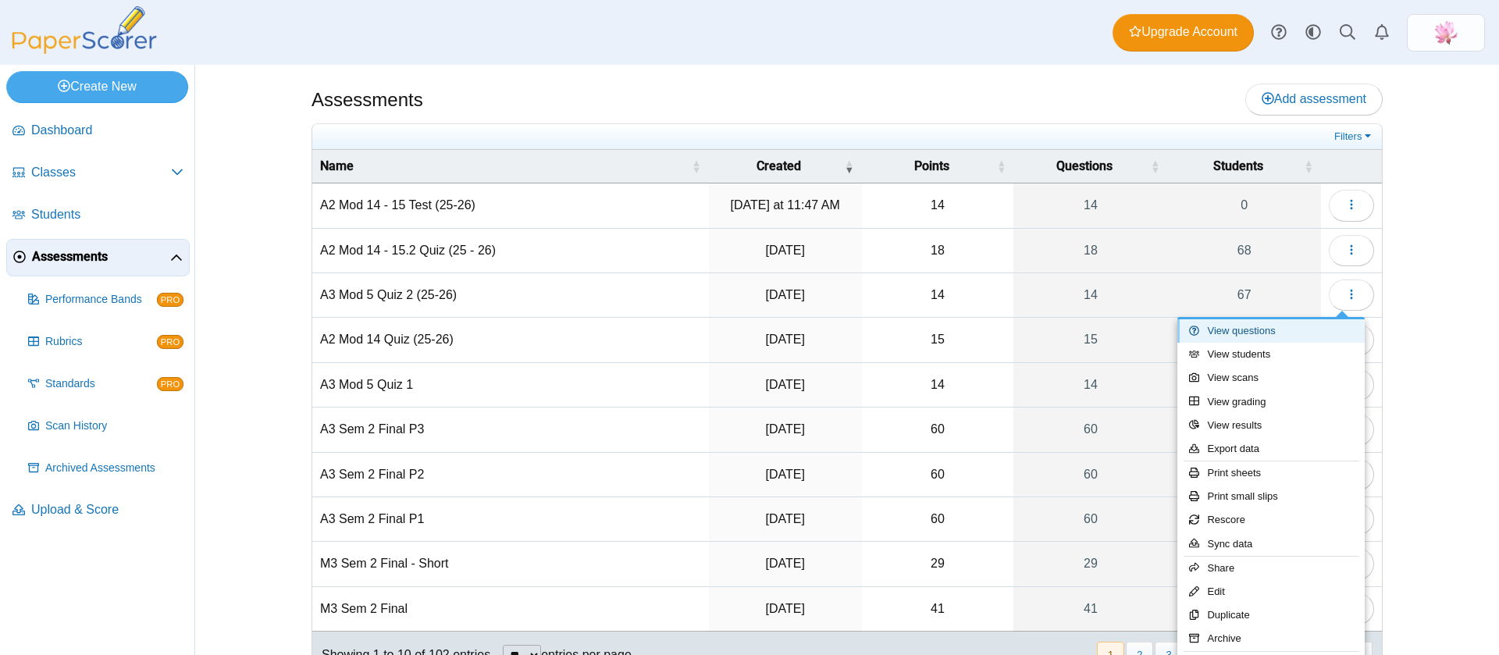
click at [1268, 334] on link "View questions" at bounding box center [1270, 330] width 187 height 23
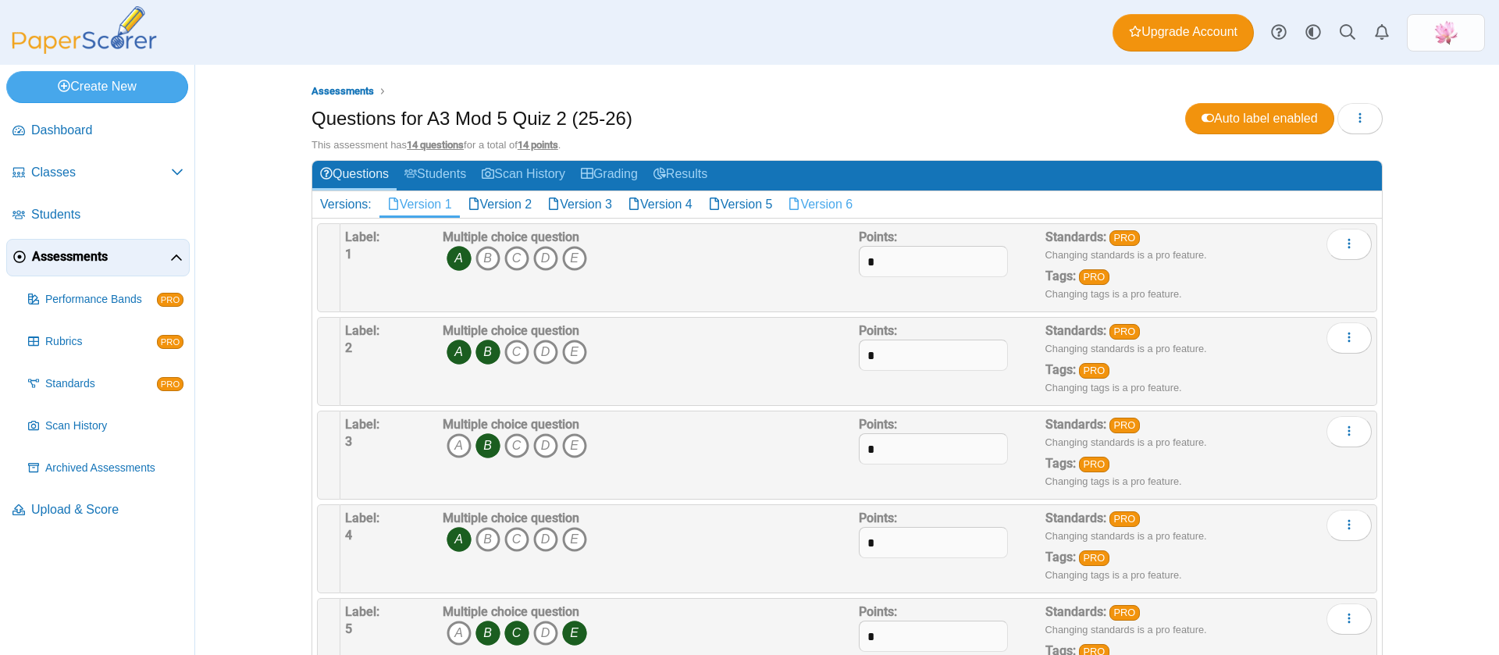
click at [821, 197] on link "Version 6" at bounding box center [820, 204] width 80 height 27
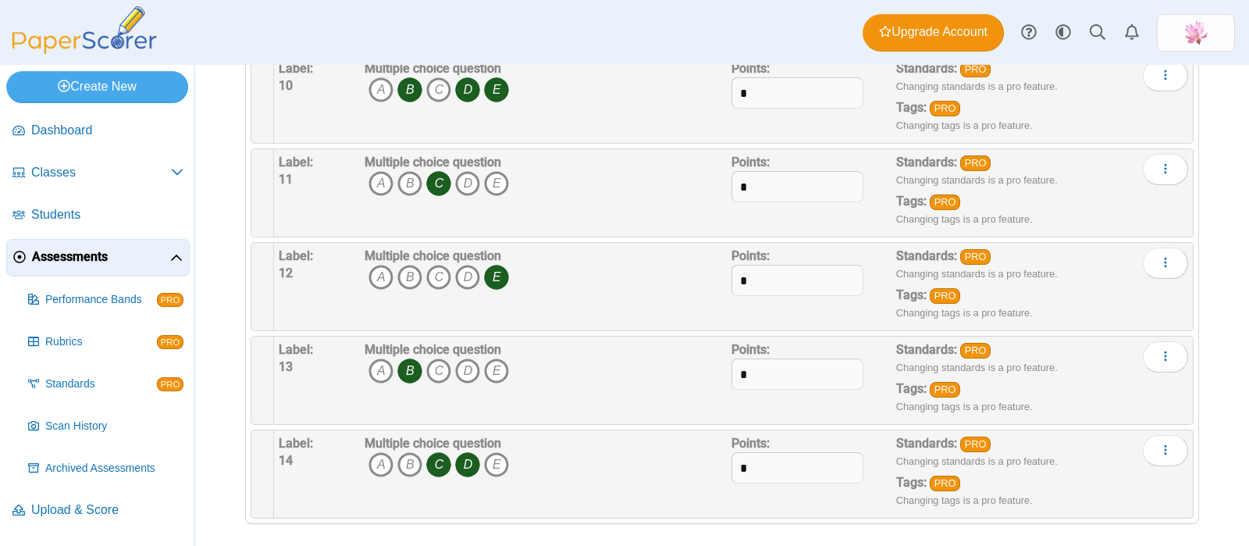
scroll to position [1015, 0]
